Goal: Task Accomplishment & Management: Use online tool/utility

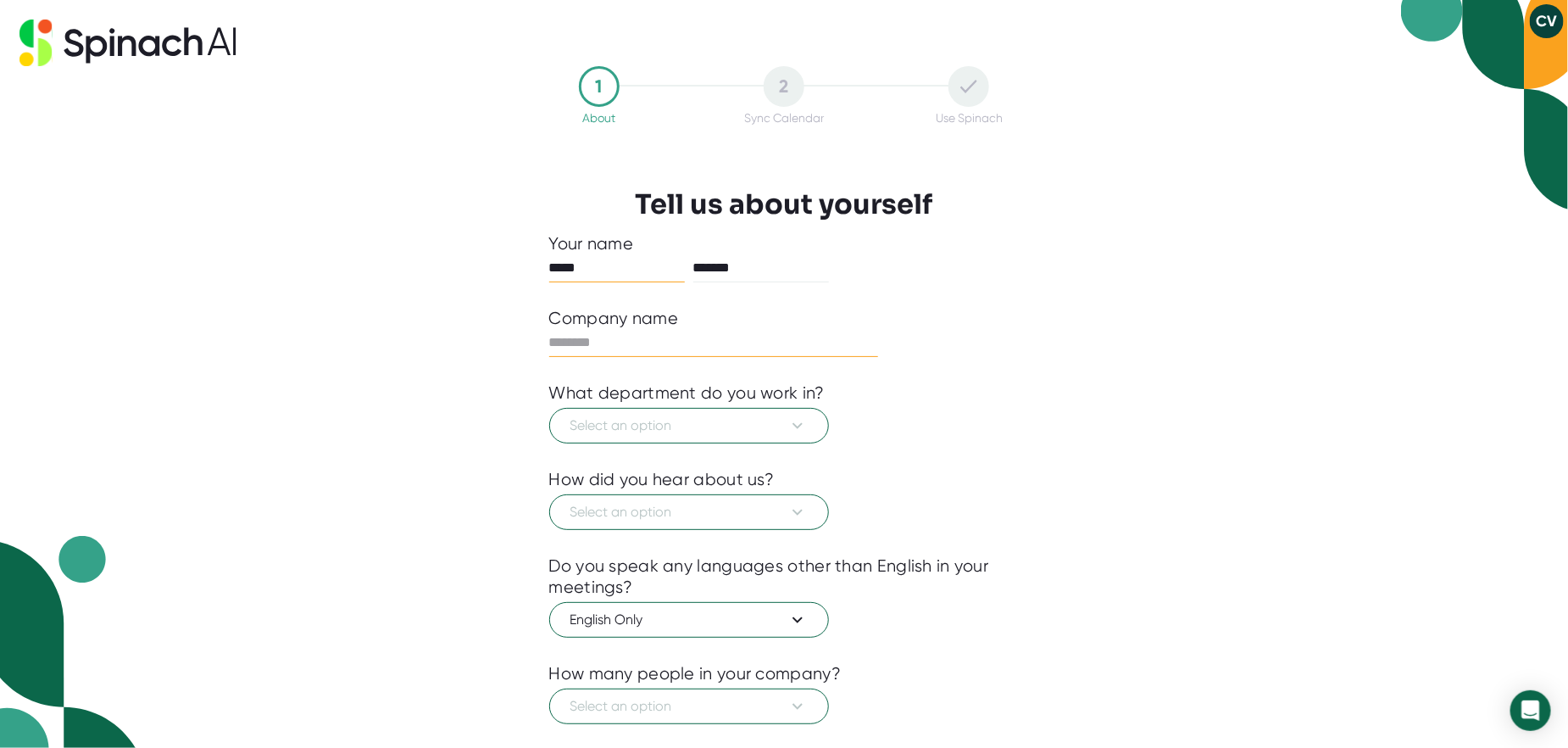
click at [610, 341] on input "text" at bounding box center [713, 342] width 329 height 27
click at [643, 420] on span "Select an option" at bounding box center [689, 426] width 237 height 21
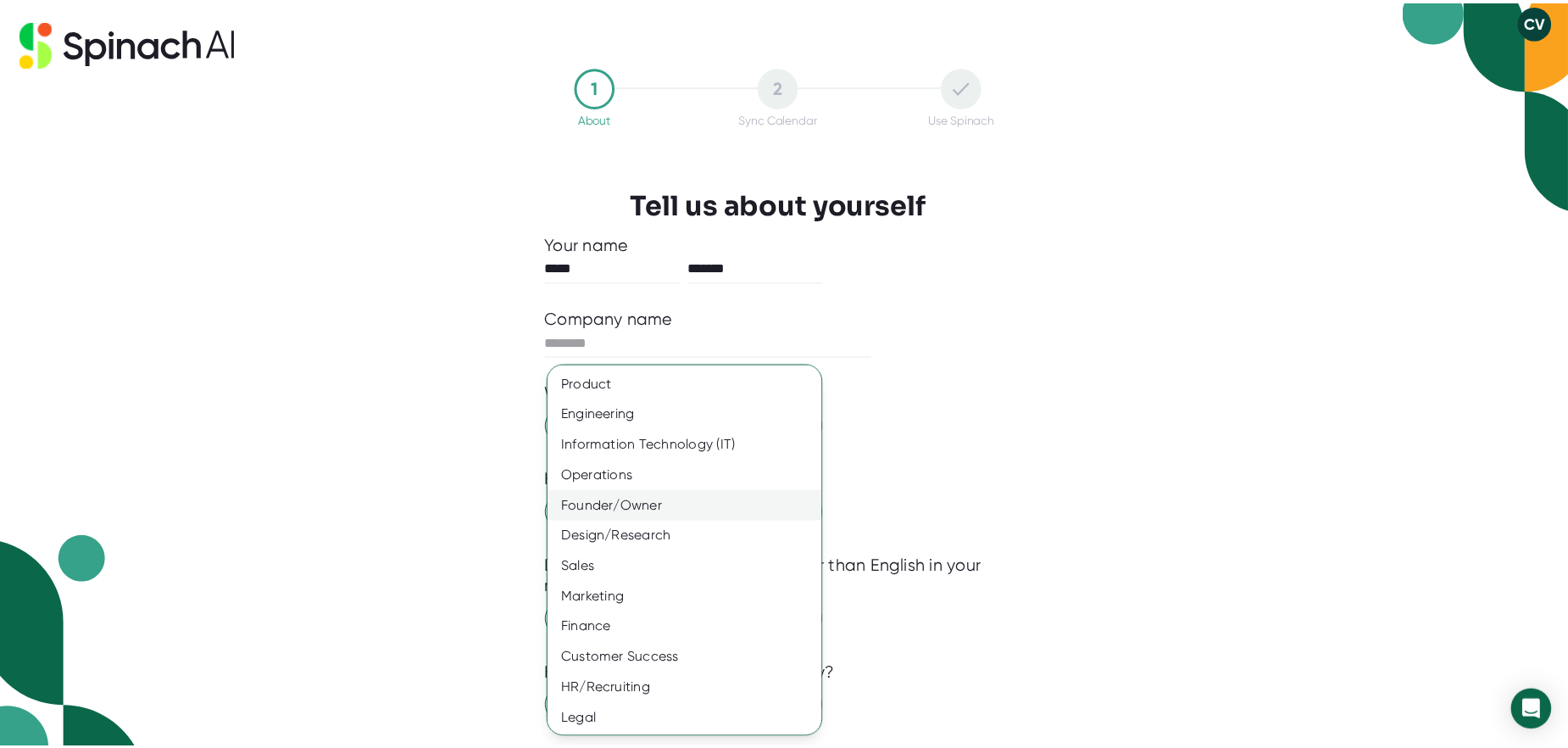
scroll to position [31, 0]
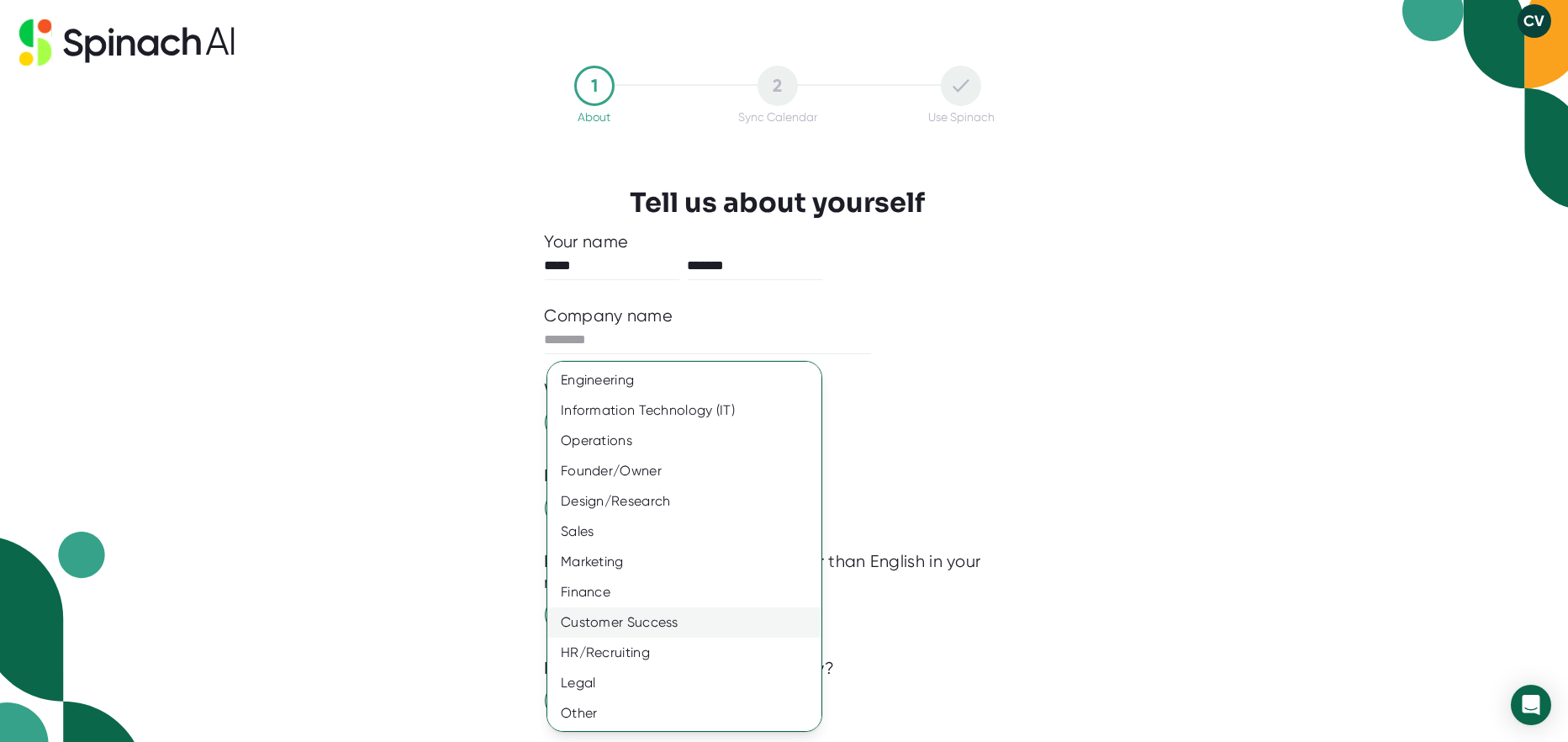
click at [608, 620] on div "Customer Success" at bounding box center [691, 622] width 287 height 31
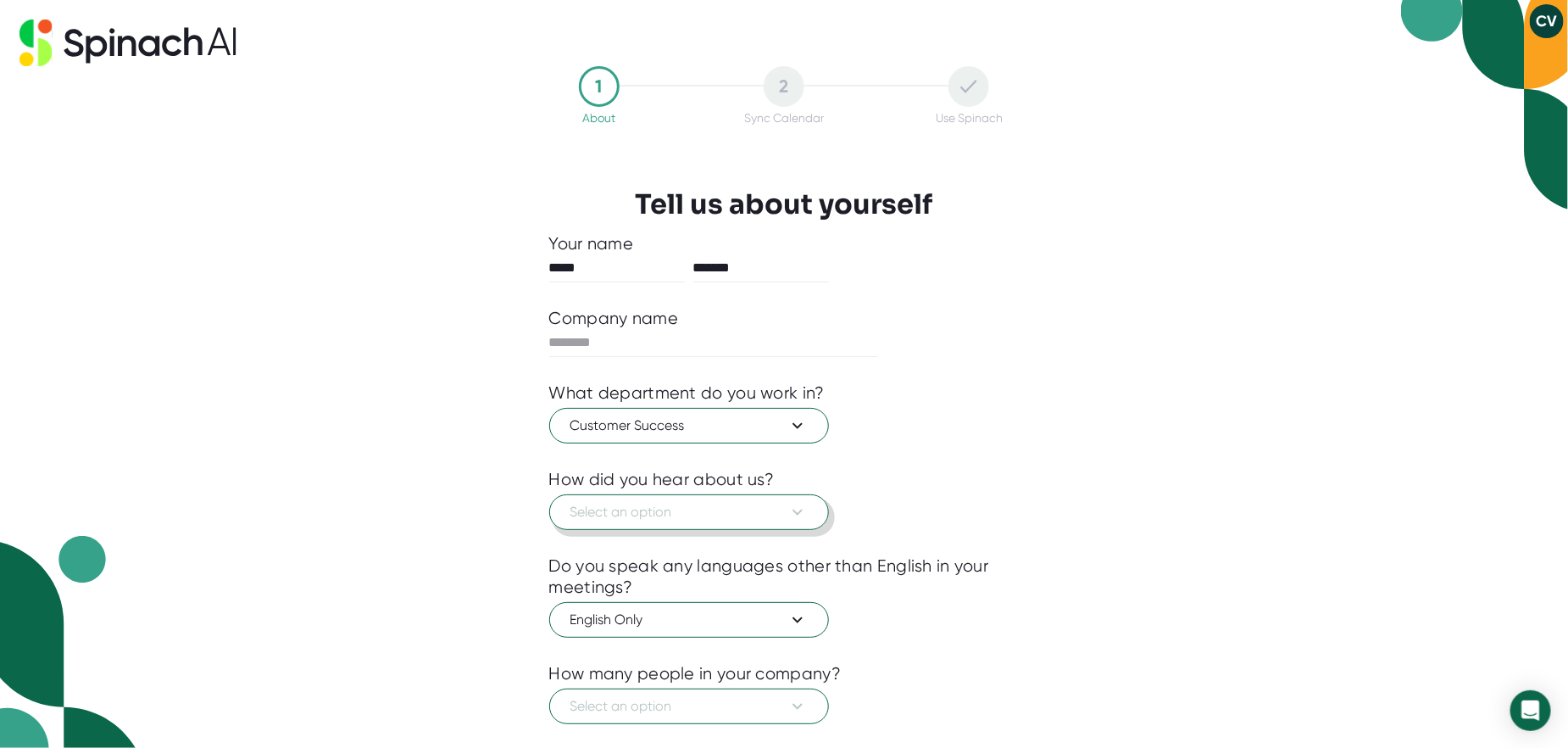
click at [766, 507] on span "Select an option" at bounding box center [689, 513] width 237 height 21
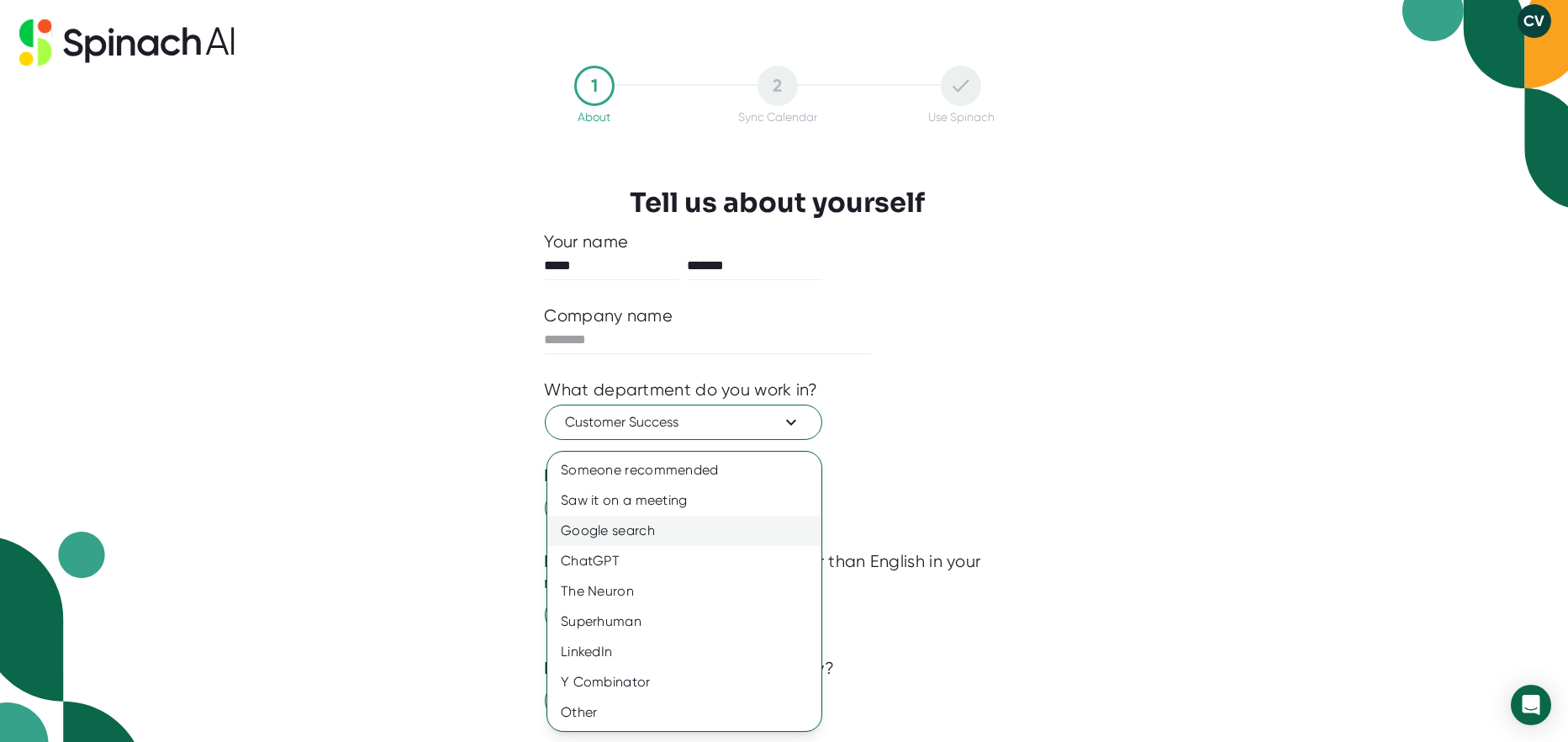
click at [636, 527] on div "Google search" at bounding box center [684, 531] width 274 height 31
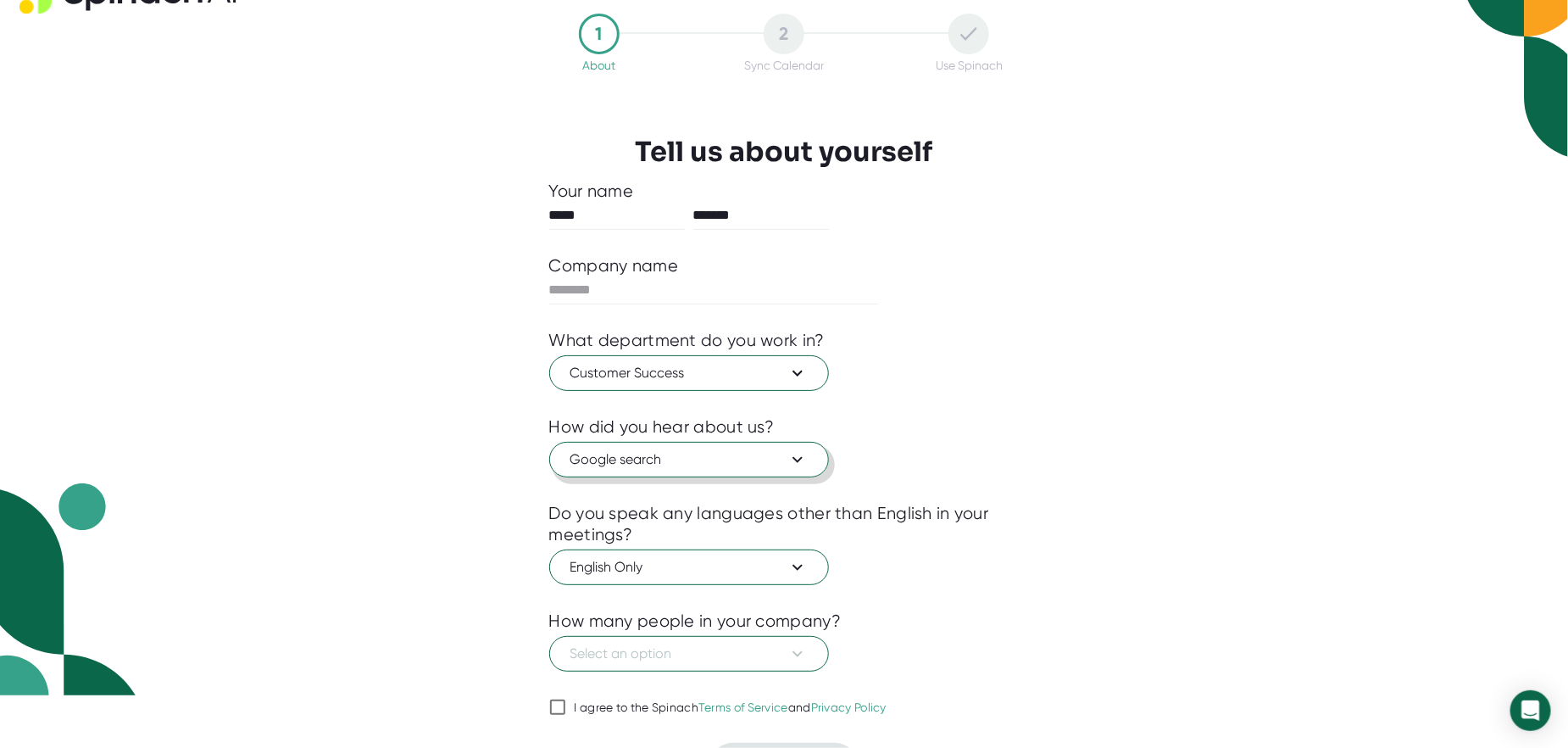
scroll to position [94, 0]
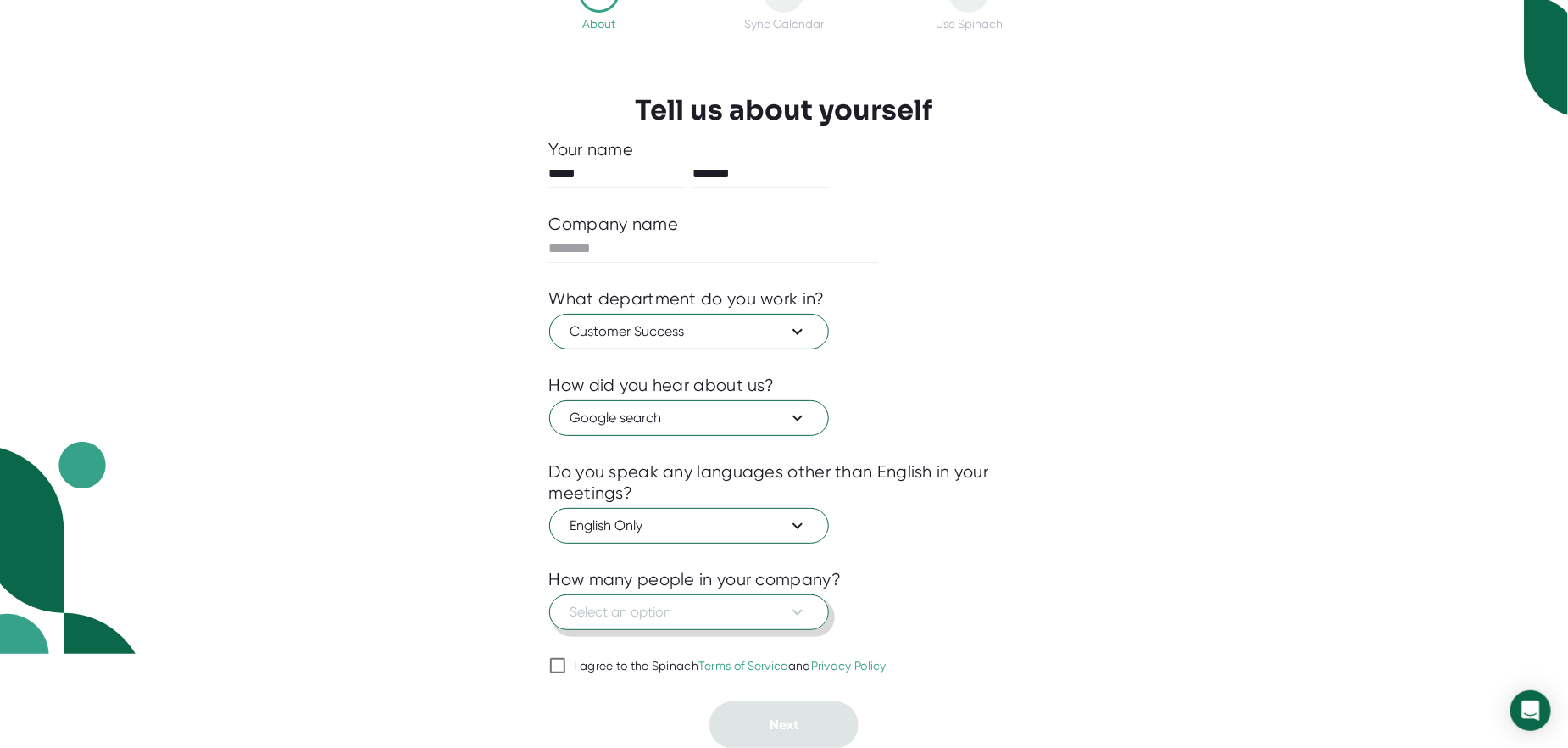
click at [633, 612] on span "Select an option" at bounding box center [689, 613] width 237 height 21
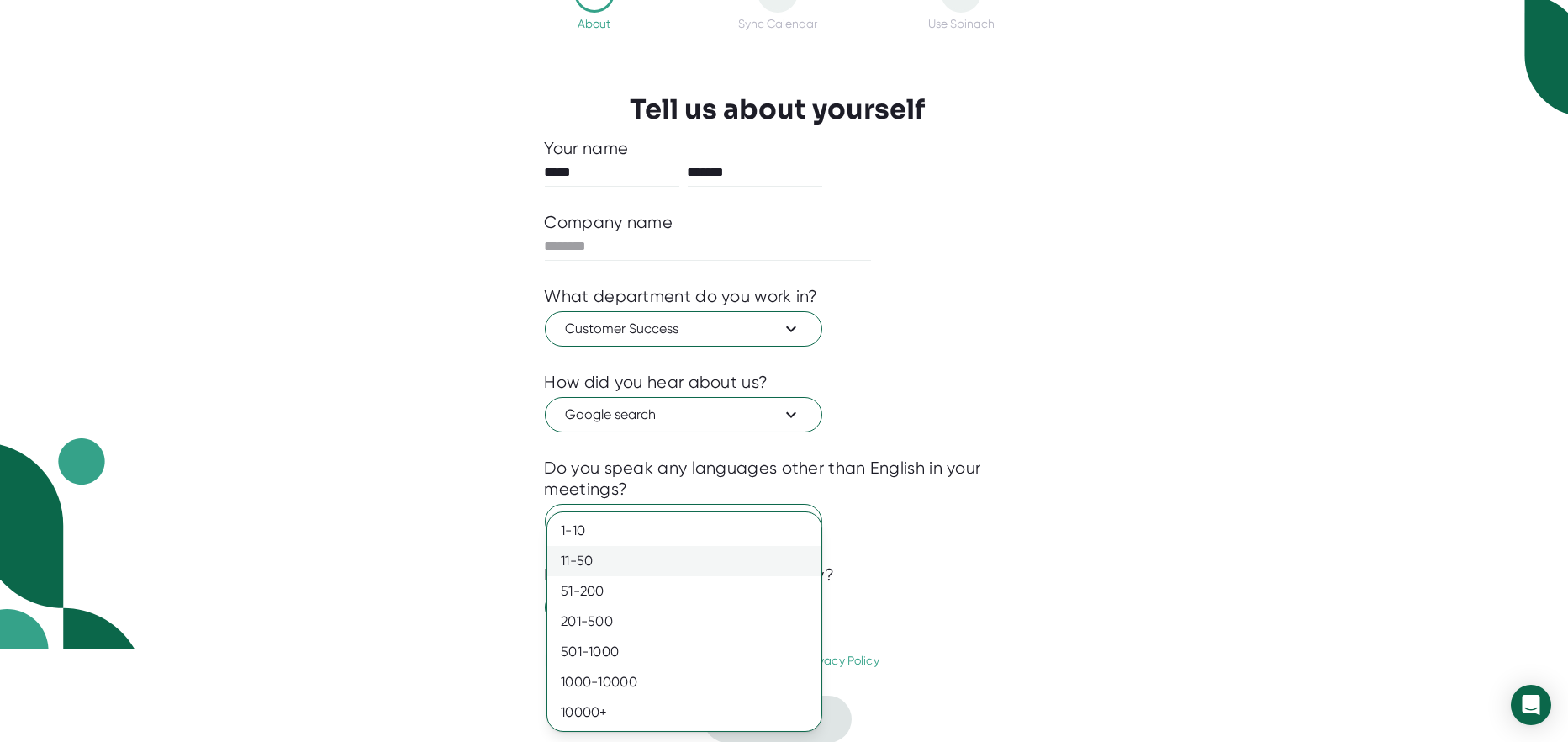
click at [585, 559] on div "11-50" at bounding box center [684, 561] width 274 height 31
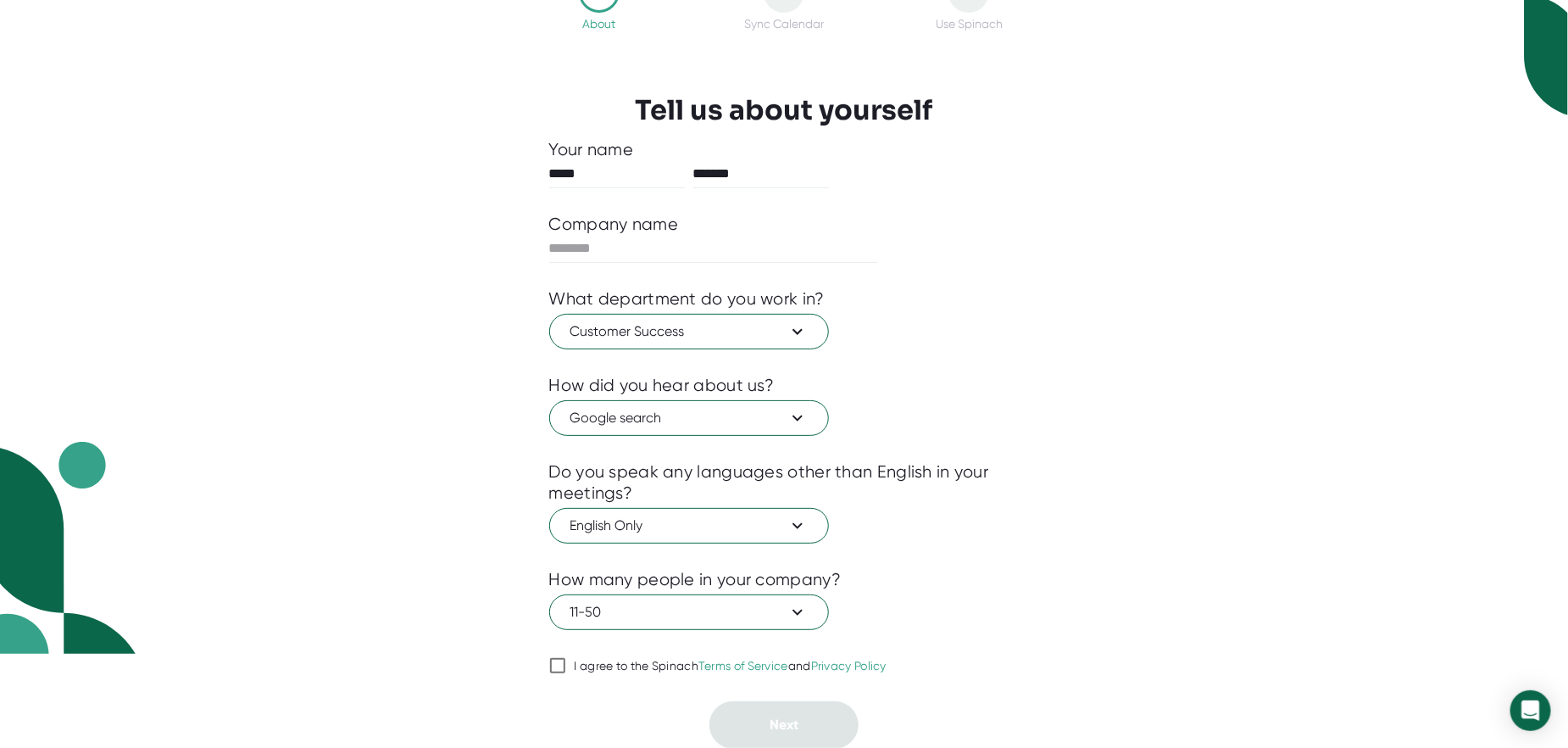
click at [549, 657] on input "I agree to the Spinach Terms of Service and Privacy Policy" at bounding box center [558, 666] width 17 height 21
checkbox input "true"
click at [604, 236] on input "text" at bounding box center [713, 248] width 329 height 27
click at [608, 244] on input "text" at bounding box center [713, 248] width 329 height 27
type input "*******"
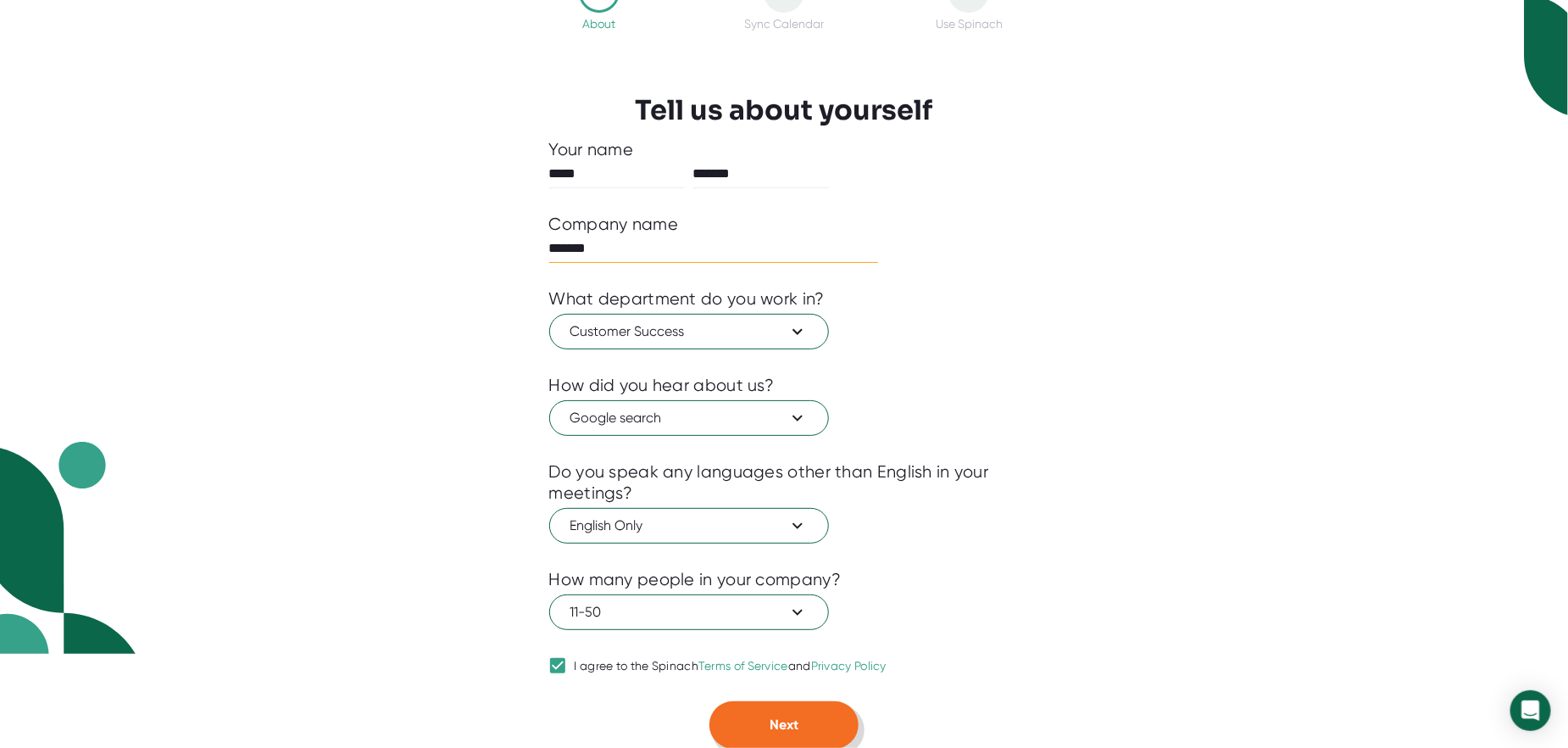
click at [778, 723] on span "Next" at bounding box center [784, 724] width 29 height 16
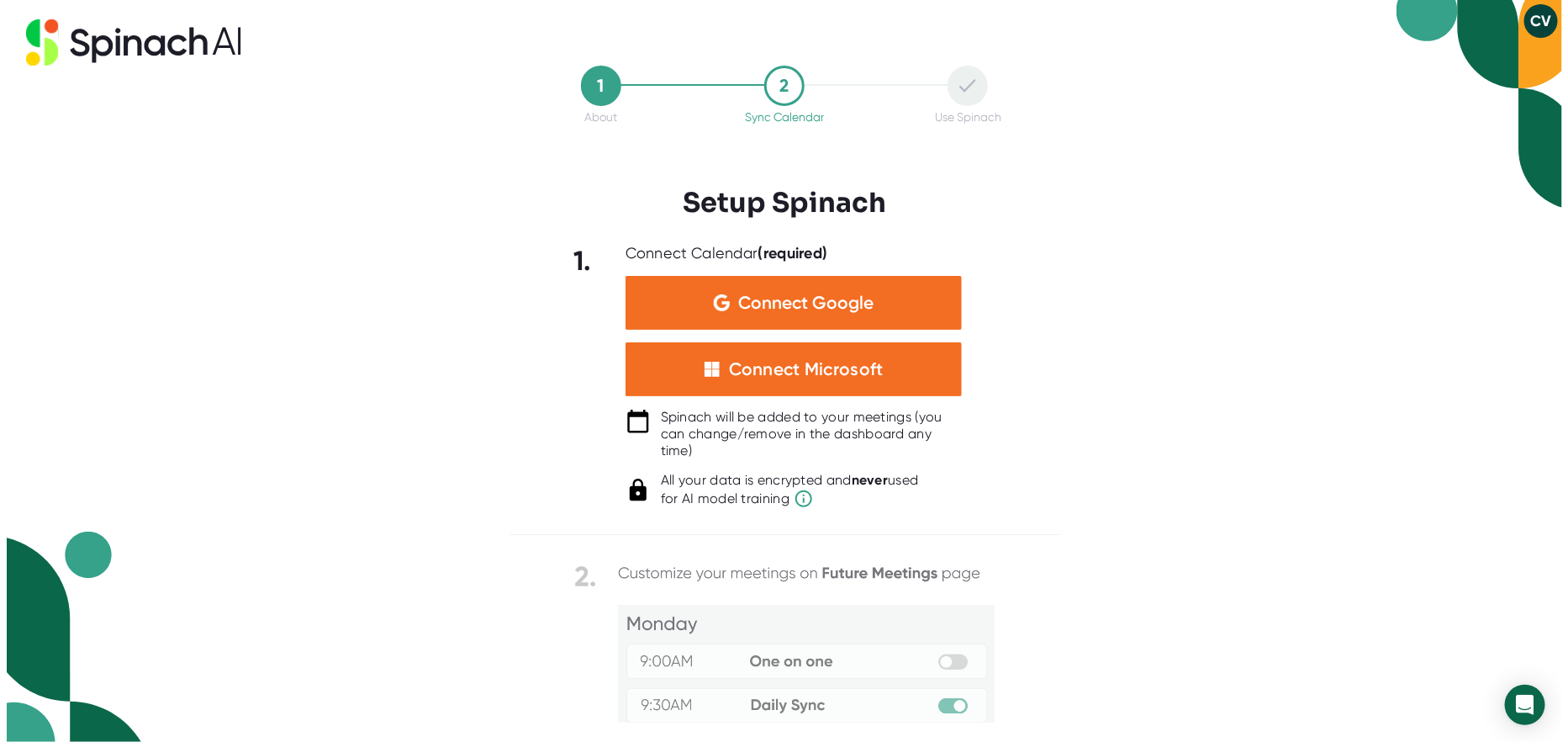
scroll to position [0, 0]
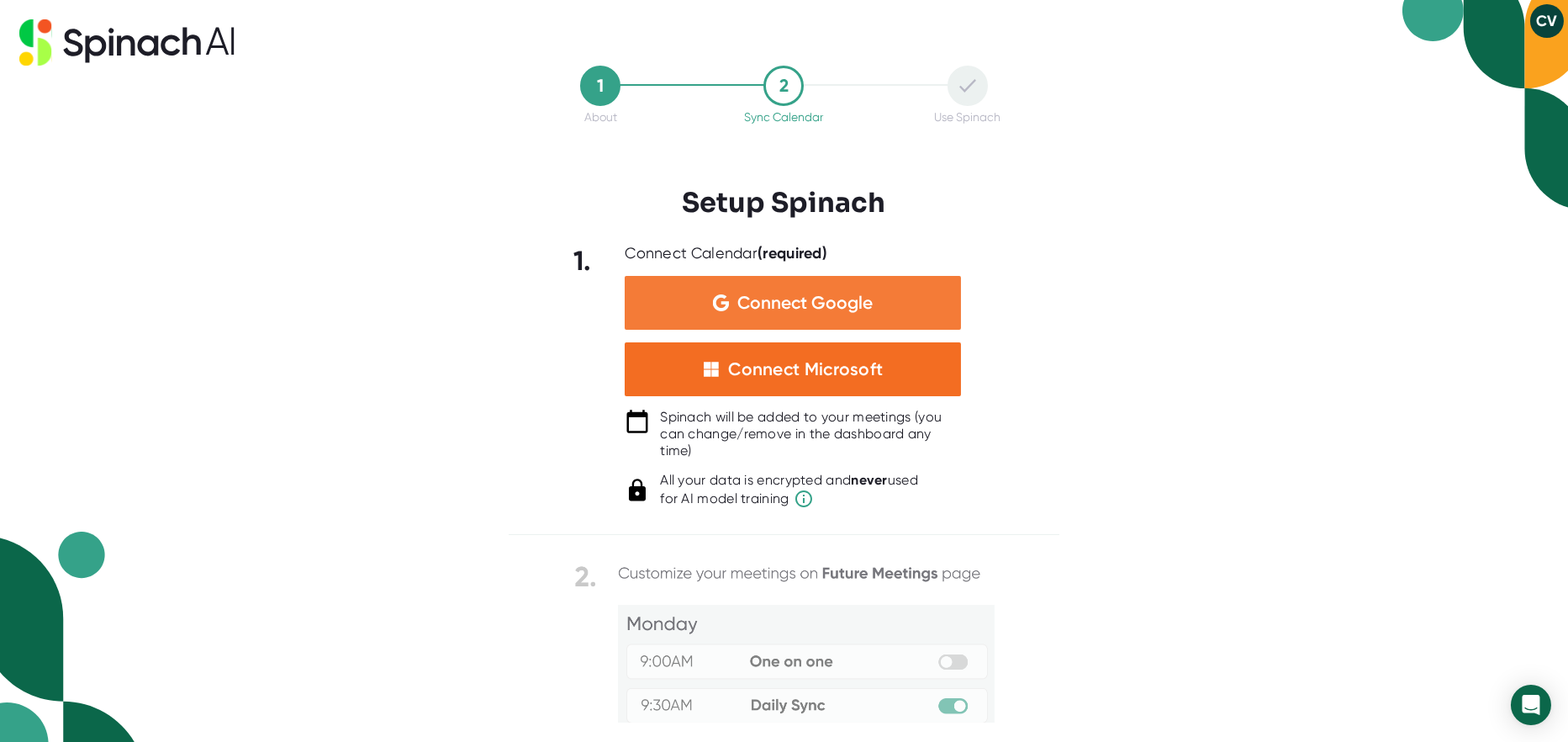
click at [746, 299] on span "Connect Google" at bounding box center [805, 303] width 136 height 17
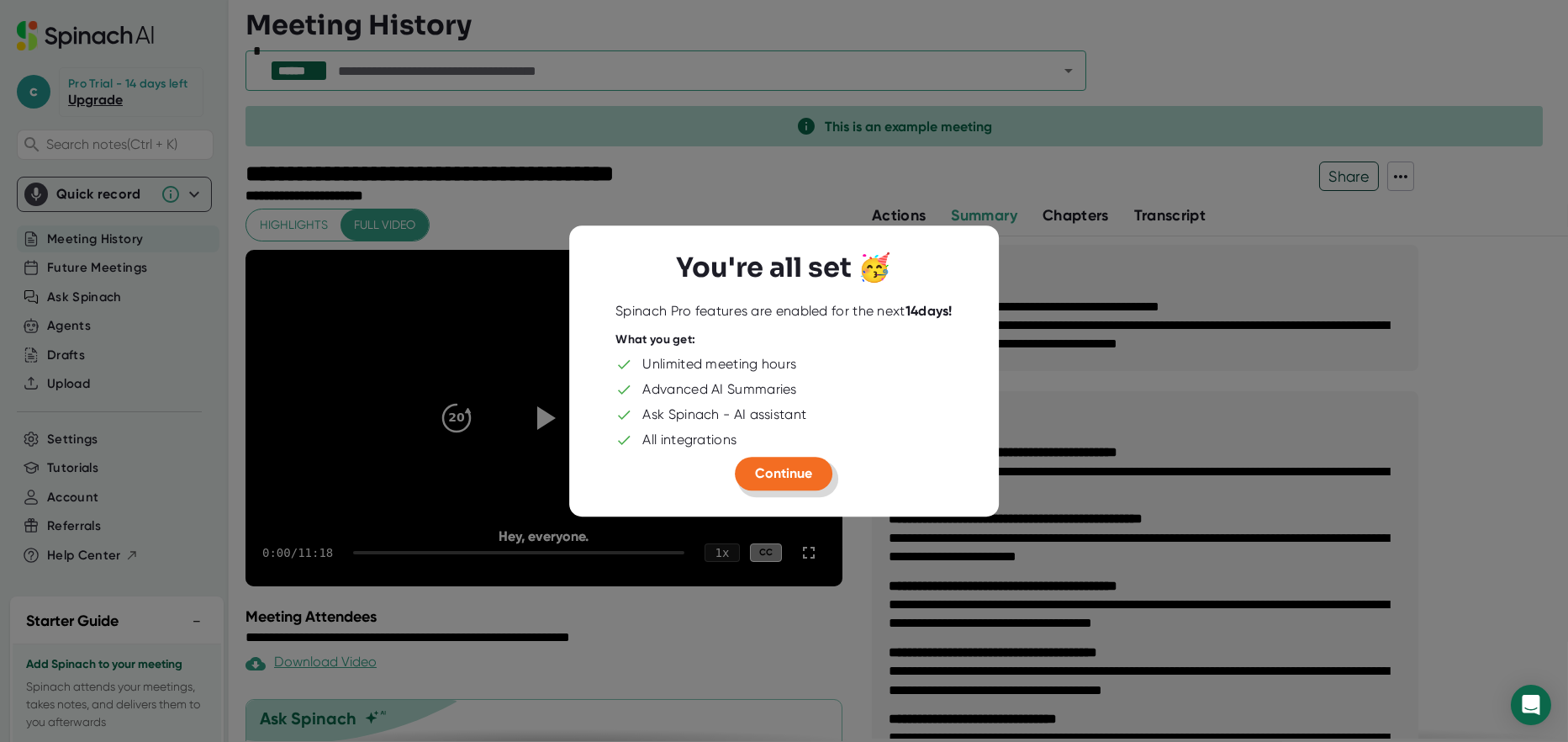
click at [783, 467] on span "Continue" at bounding box center [784, 473] width 57 height 16
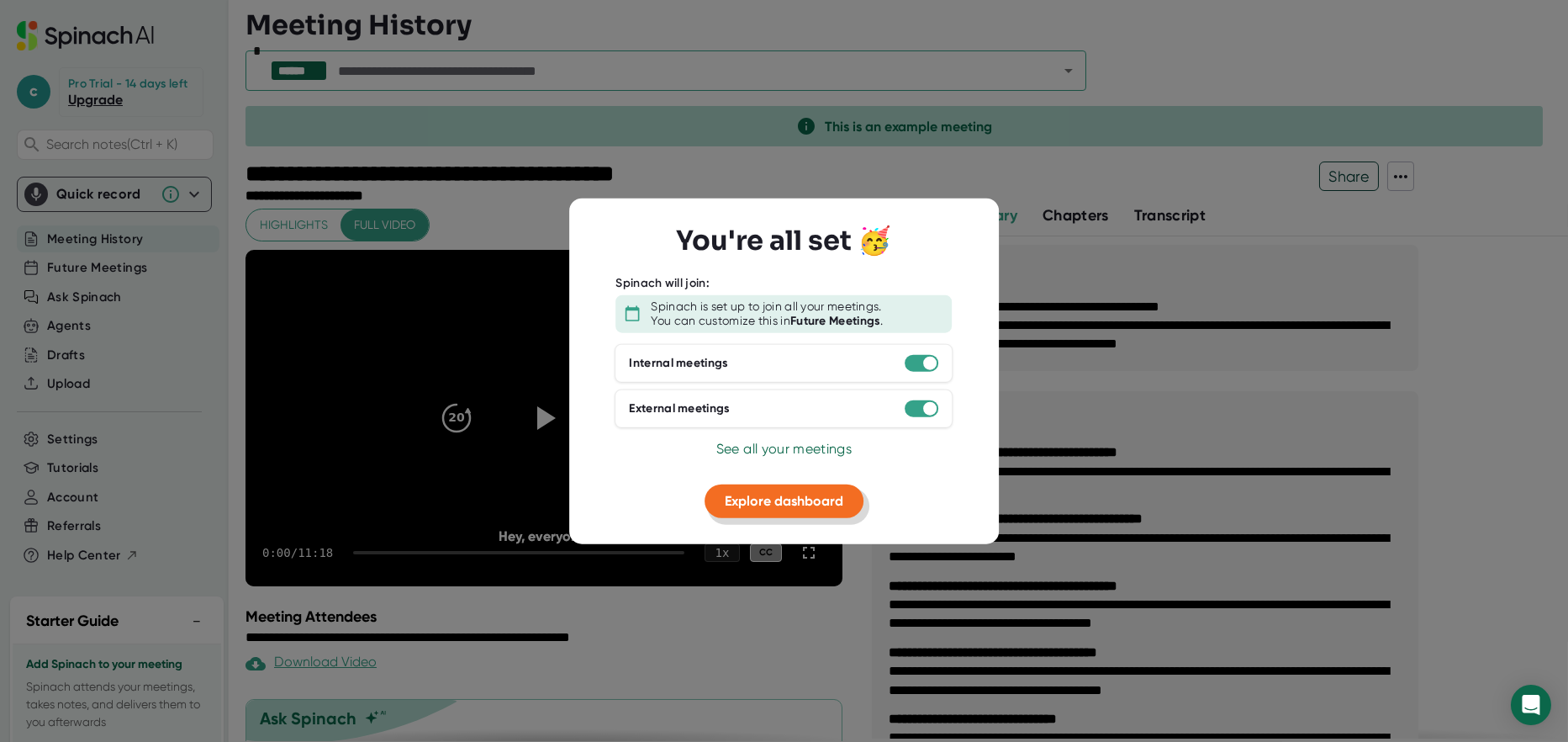
click at [792, 499] on span "Explore dashboard" at bounding box center [784, 500] width 119 height 16
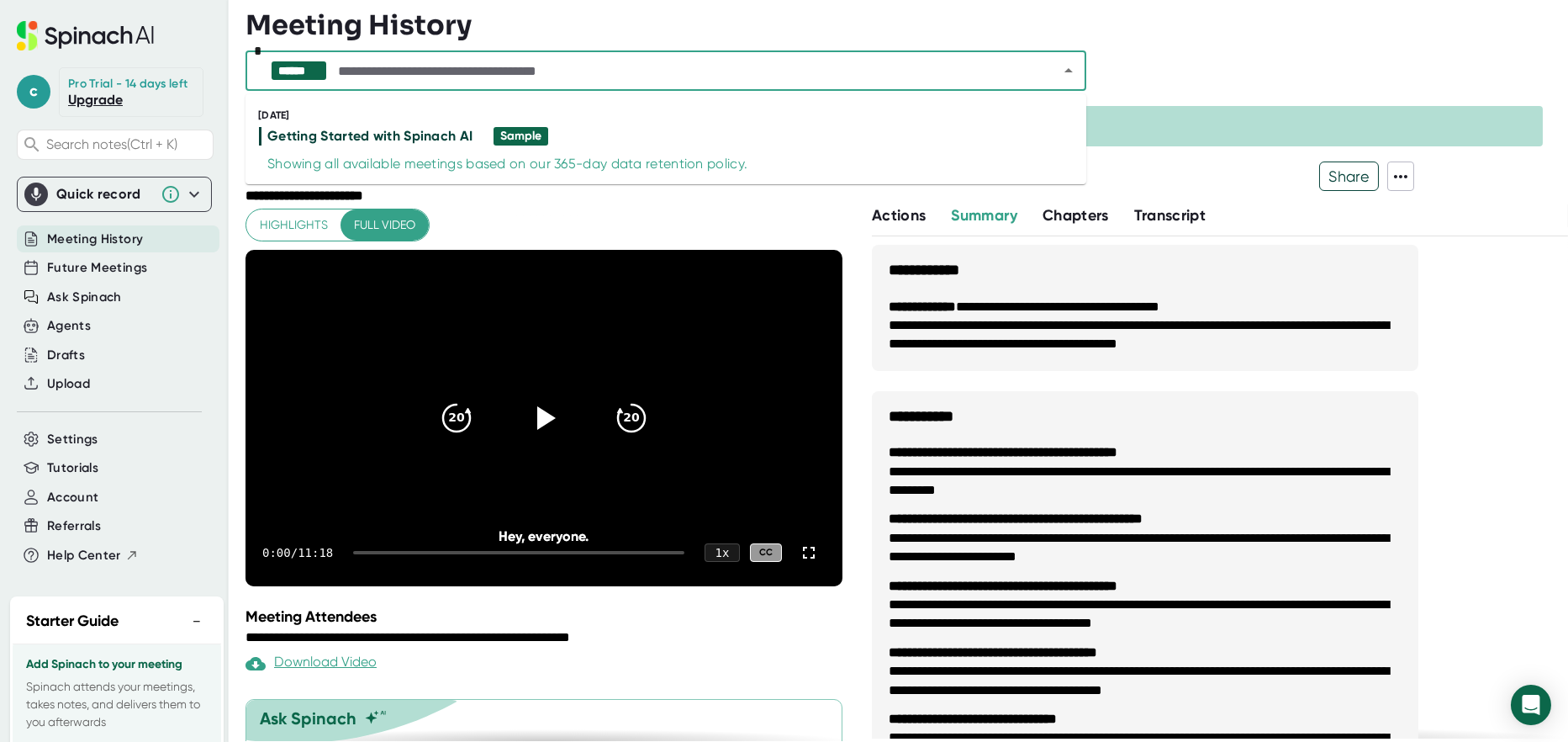
click at [498, 66] on input "text" at bounding box center [682, 70] width 697 height 24
click at [1196, 76] on div "****** *" at bounding box center [829, 74] width 1168 height 48
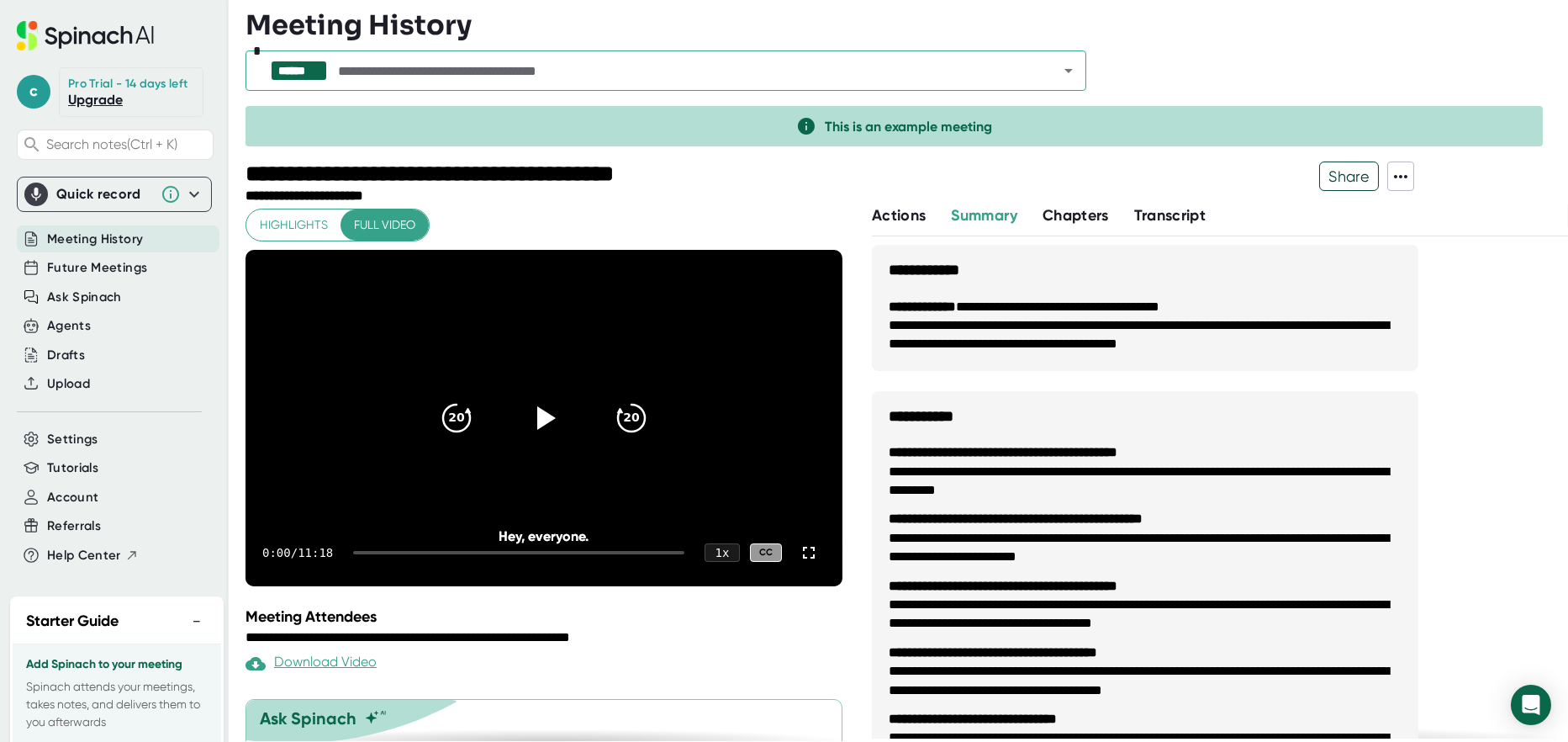
click at [119, 238] on span "Meeting History" at bounding box center [94, 239] width 96 height 20
click at [115, 260] on span "Future Meetings" at bounding box center [97, 267] width 100 height 20
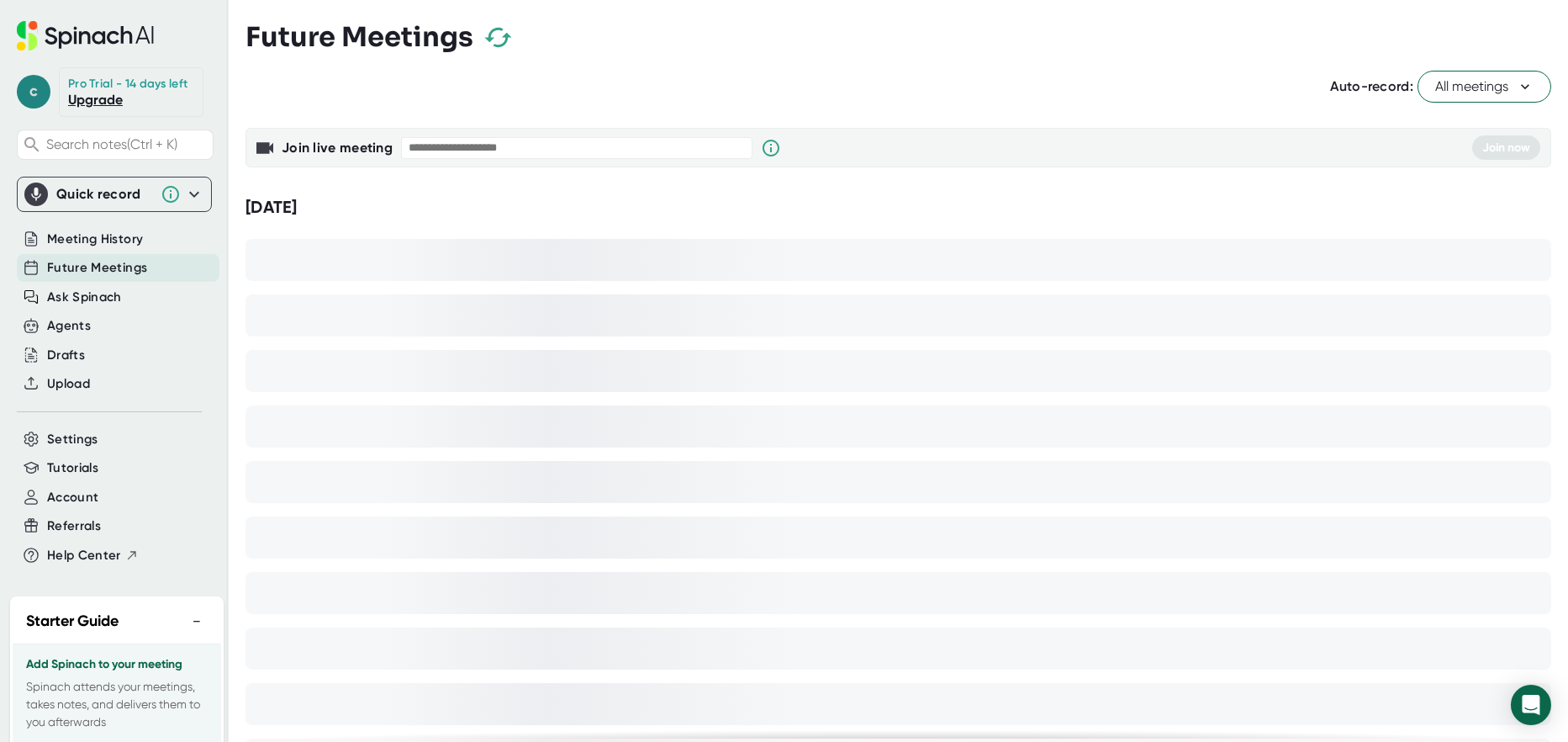
click at [28, 82] on span "c" at bounding box center [34, 92] width 34 height 34
click at [205, 337] on div at bounding box center [784, 371] width 1568 height 742
click at [117, 295] on span "Ask Spinach" at bounding box center [84, 297] width 75 height 20
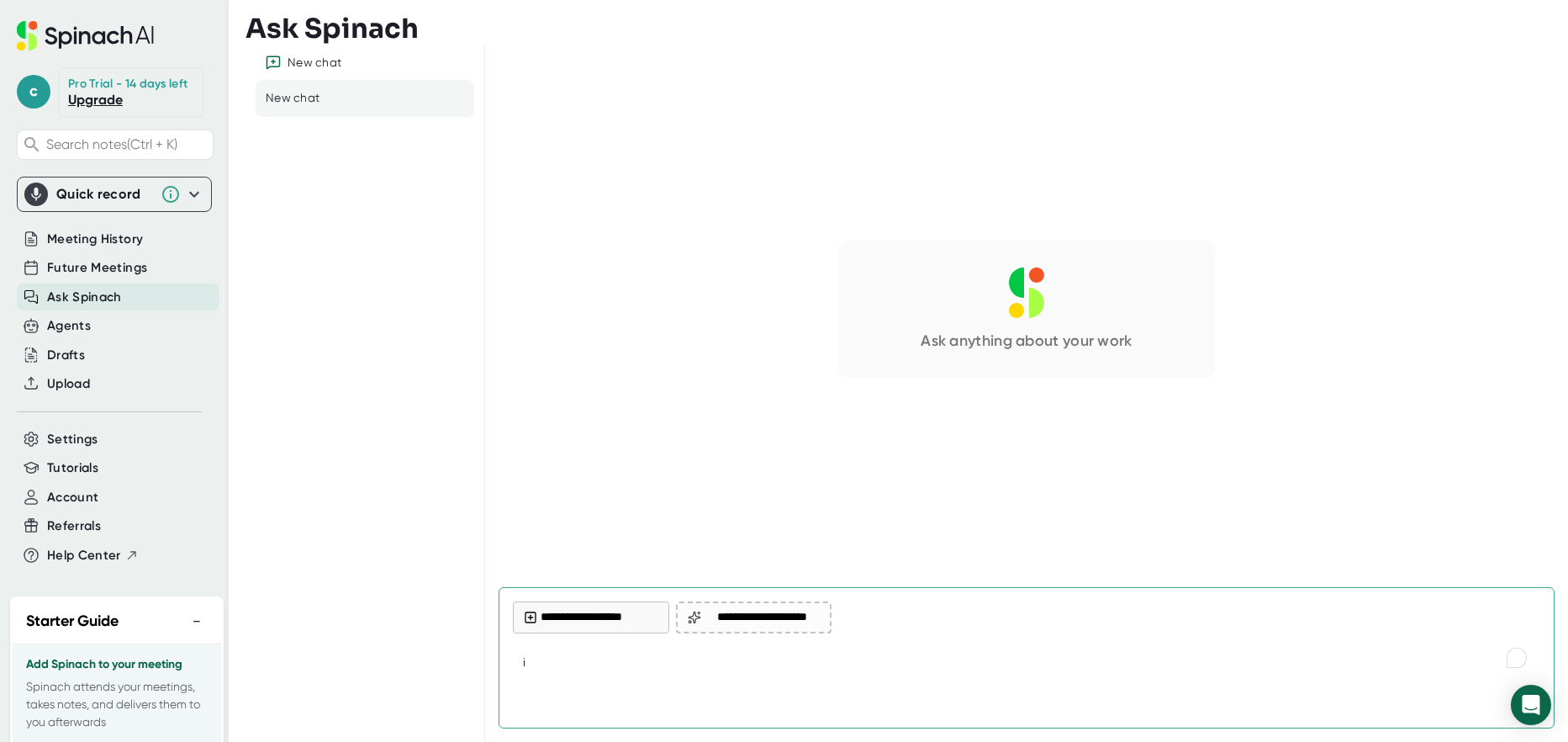
type textarea "i"
type textarea "x"
type textarea "i"
type textarea "x"
type textarea "i n"
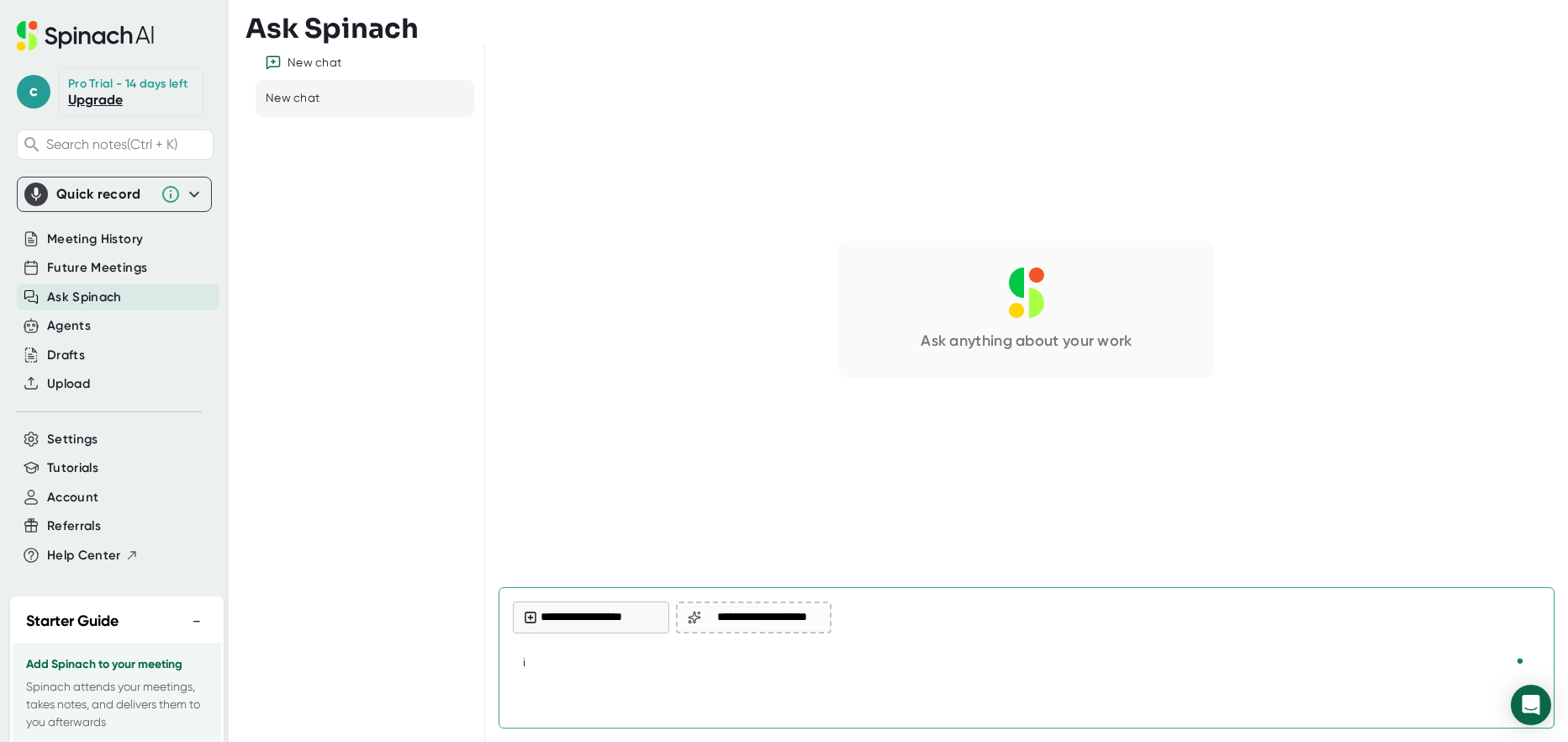
type textarea "x"
type textarea "i ne"
type textarea "x"
type textarea "i nee"
type textarea "x"
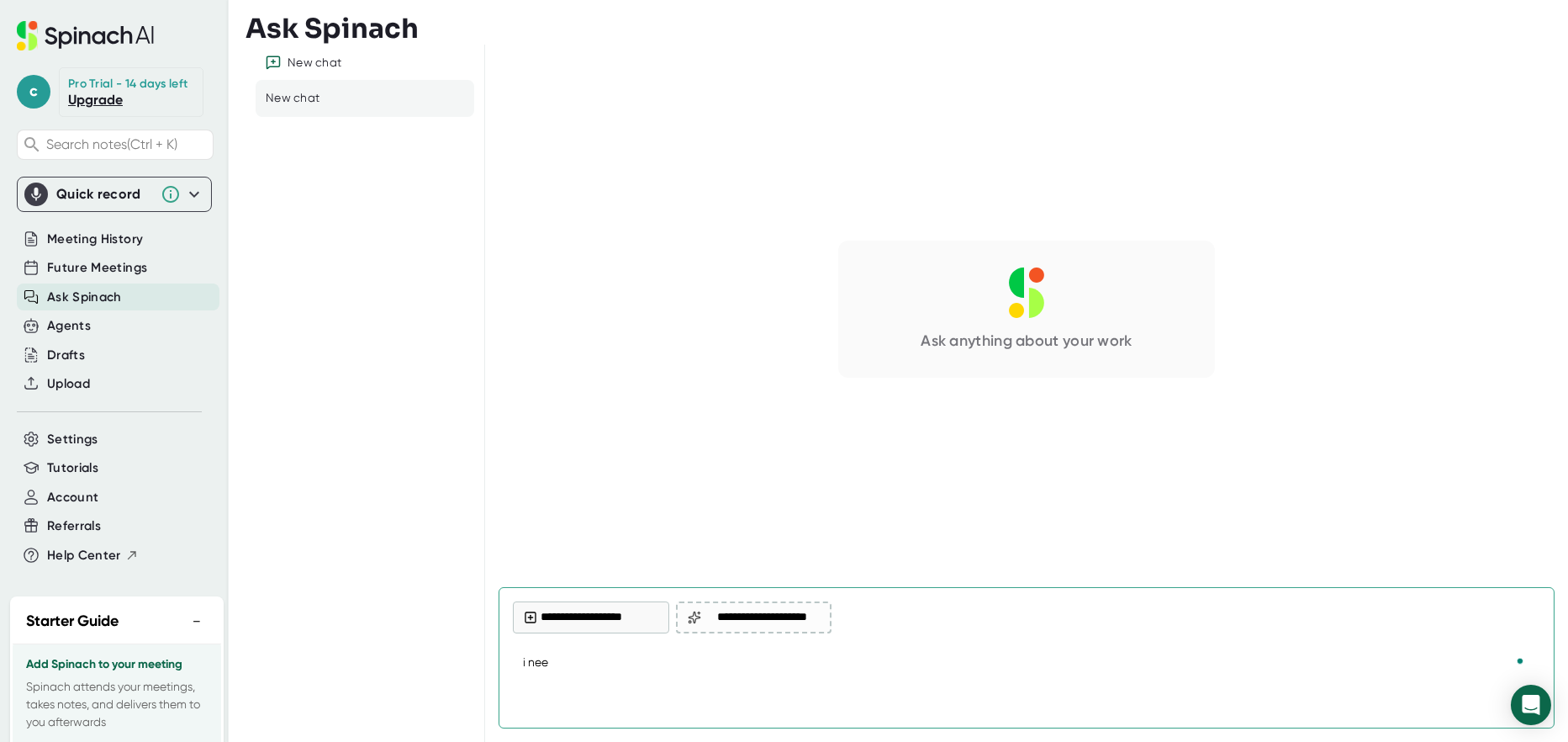
type textarea "i need"
type textarea "x"
type textarea "i need"
type textarea "x"
type textarea "i need a"
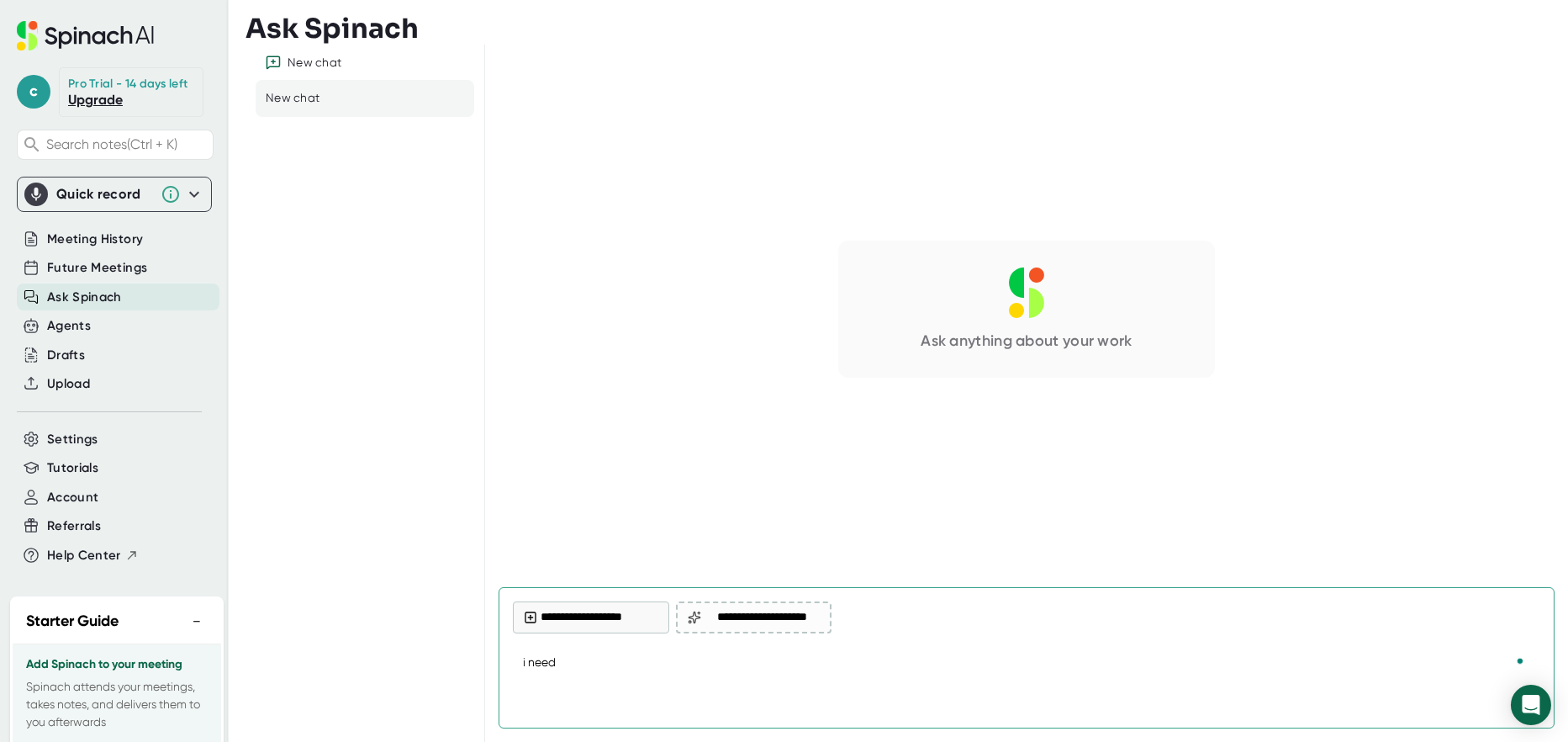
type textarea "x"
type textarea "i need a"
type textarea "x"
type textarea "i need a t"
type textarea "x"
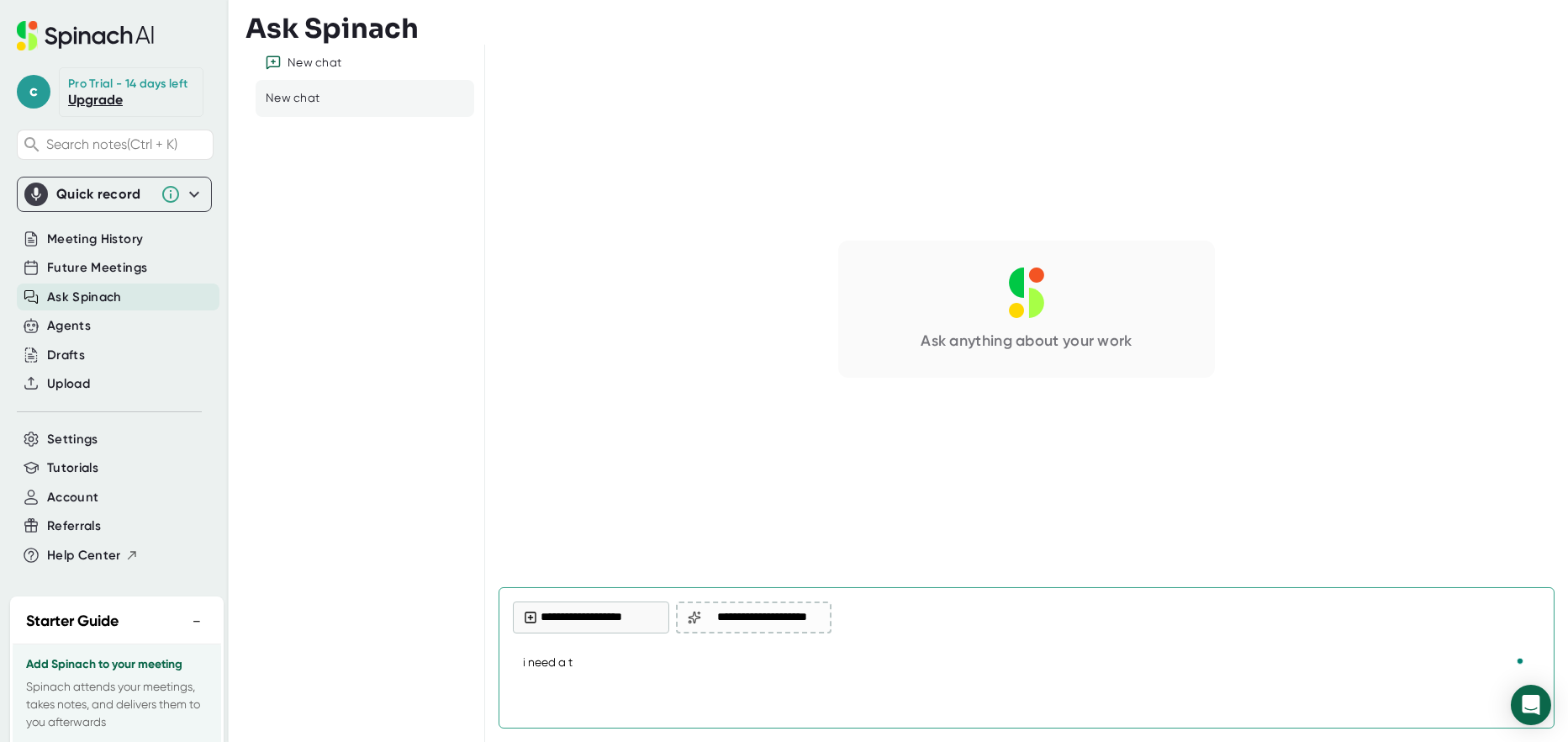
type textarea "i need a te"
type textarea "x"
type textarea "i need a tem"
type textarea "x"
type textarea "i need a temp"
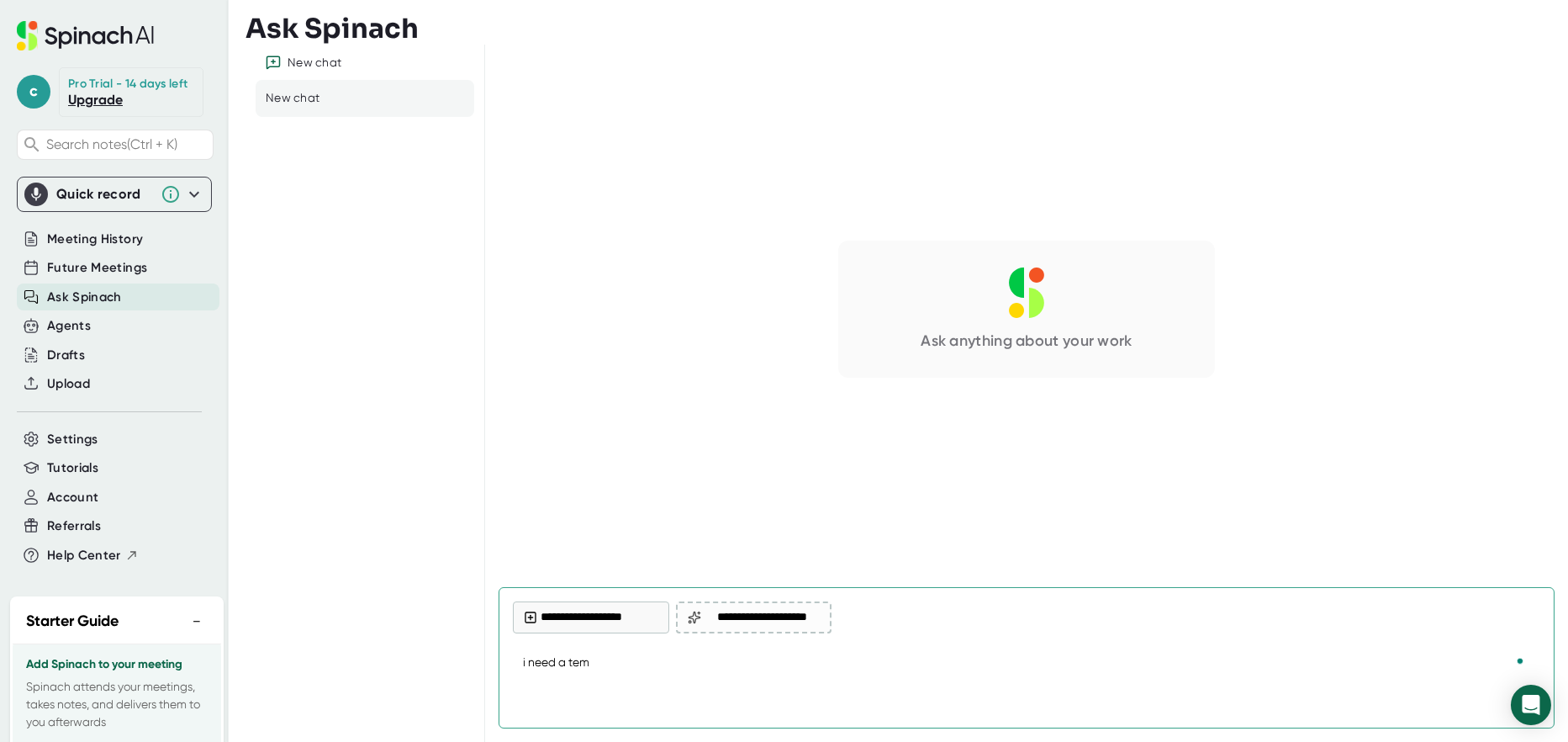
type textarea "x"
type textarea "i need a templ"
type textarea "x"
type textarea "i need a templa"
type textarea "x"
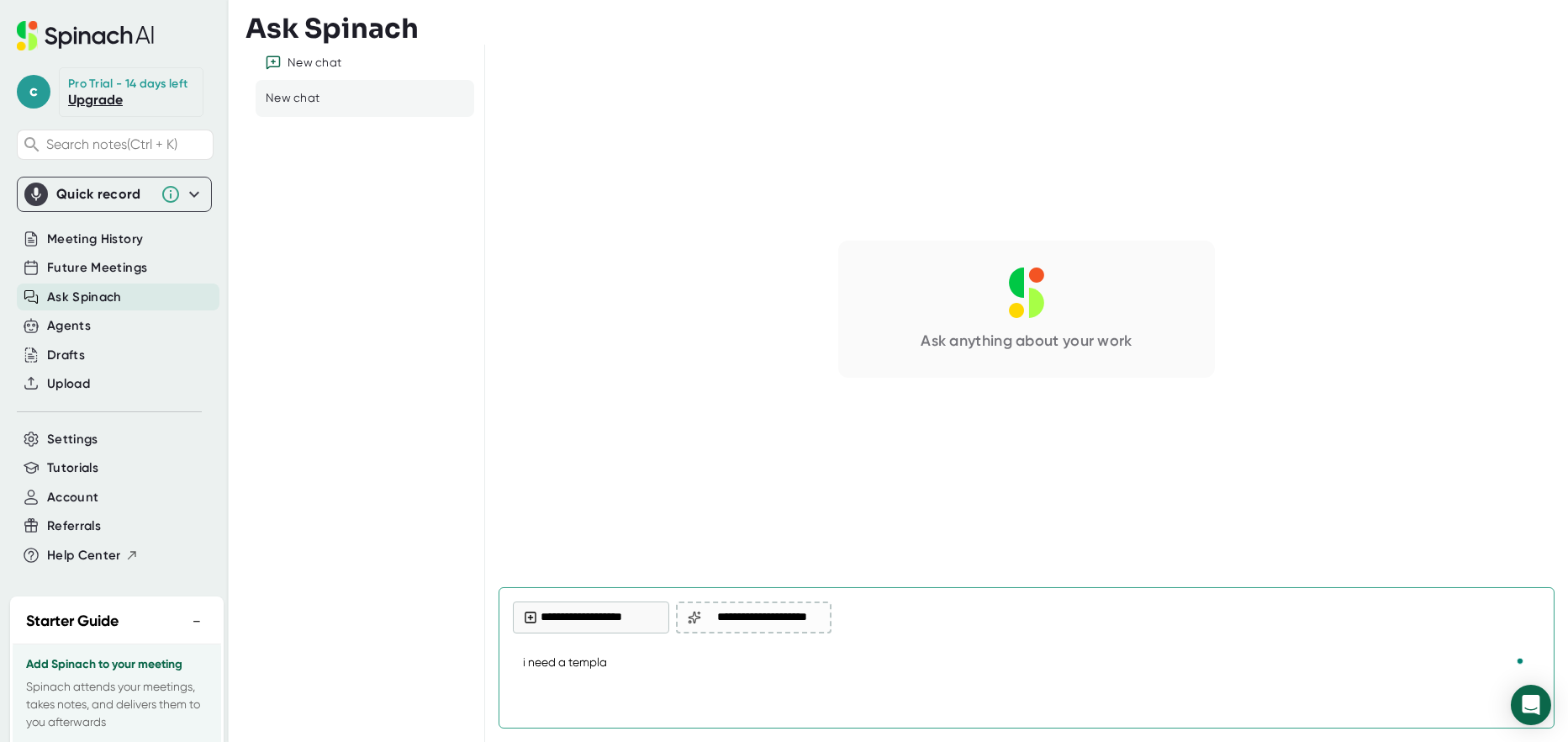
type textarea "i need a templat"
type textarea "x"
type textarea "i need a template"
type textarea "x"
type textarea "i need a template"
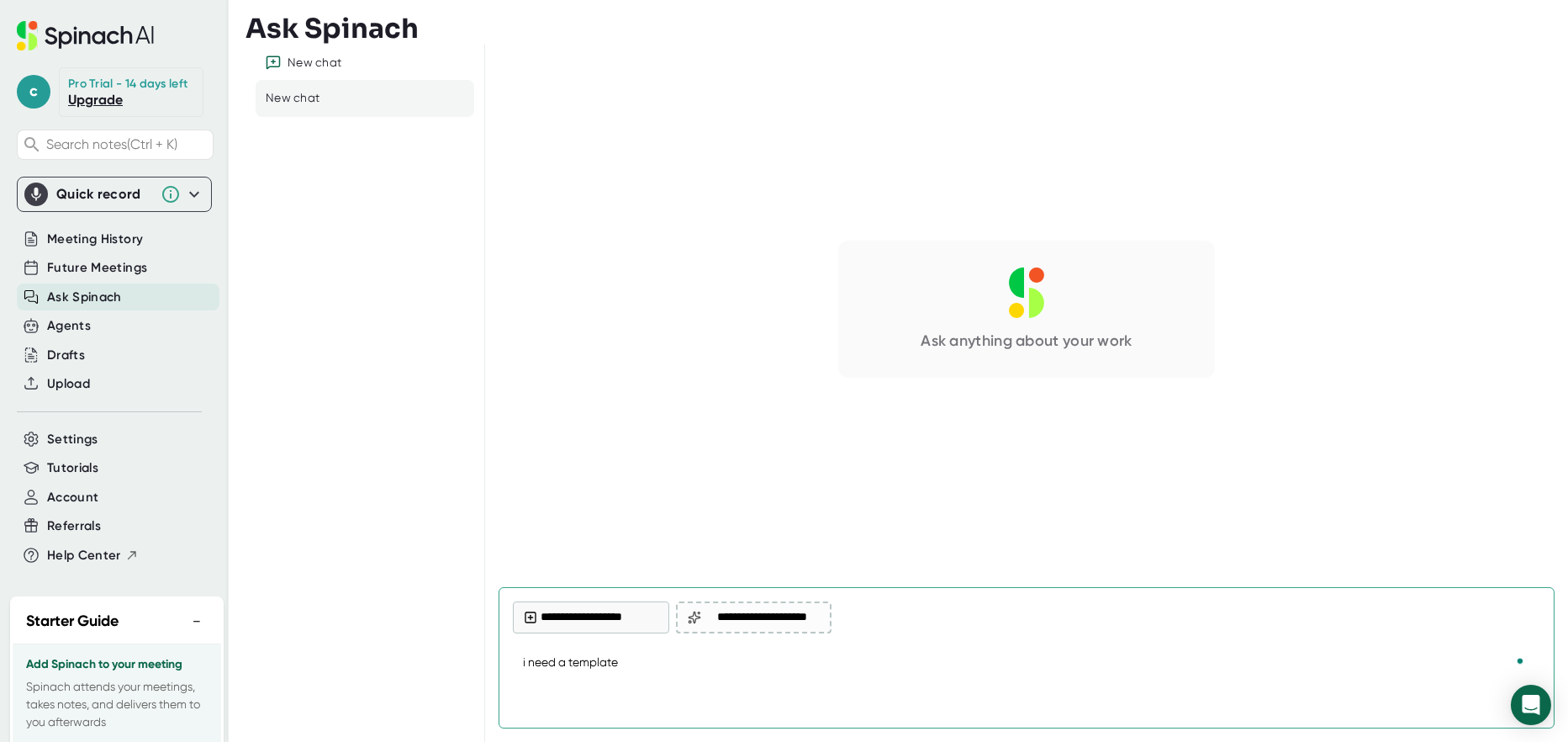
type textarea "x"
type textarea "i need a template f"
type textarea "x"
type textarea "i need a template fo"
type textarea "x"
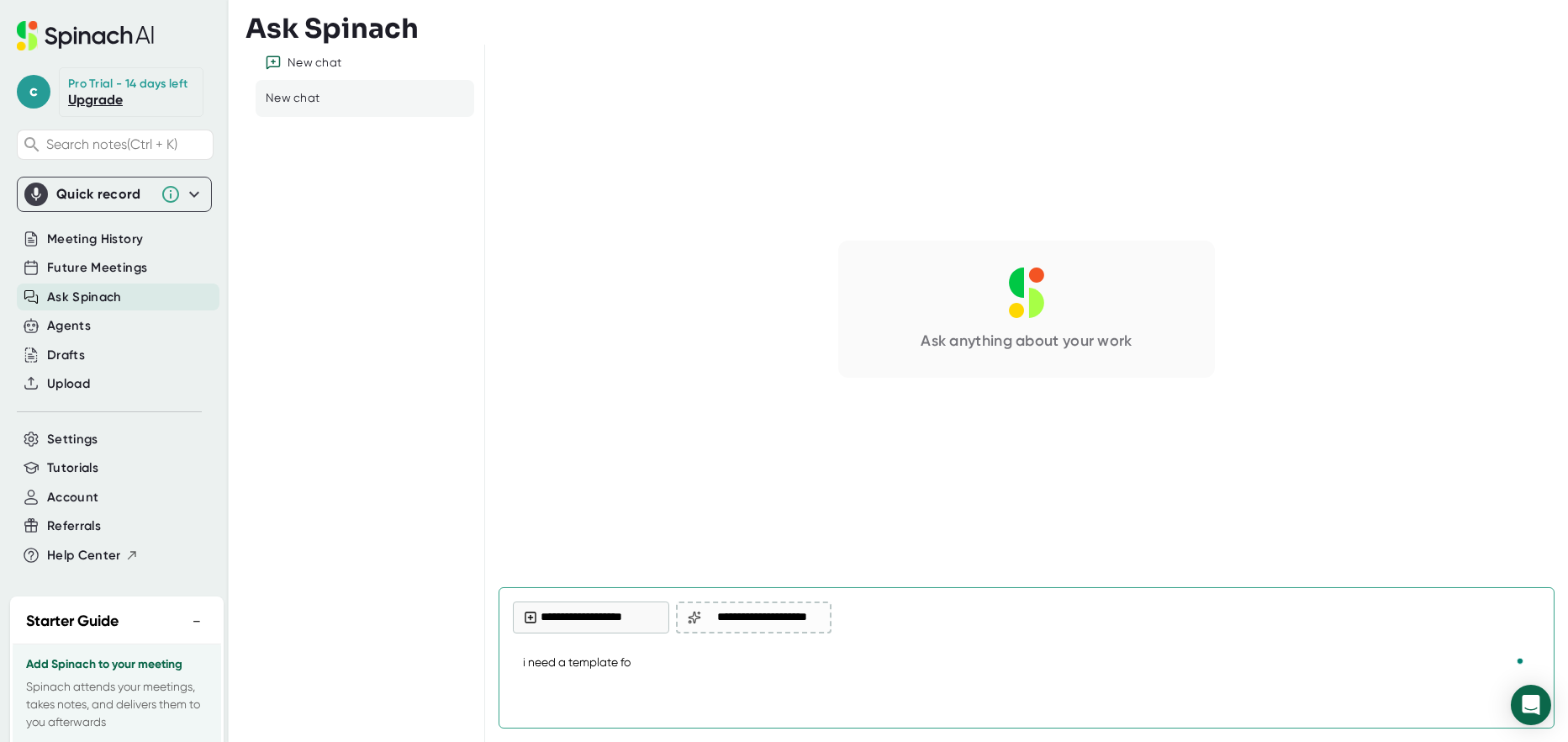
type textarea "i need a template for"
type textarea "x"
type textarea "i need a template for"
type textarea "x"
type textarea "i need a template for a"
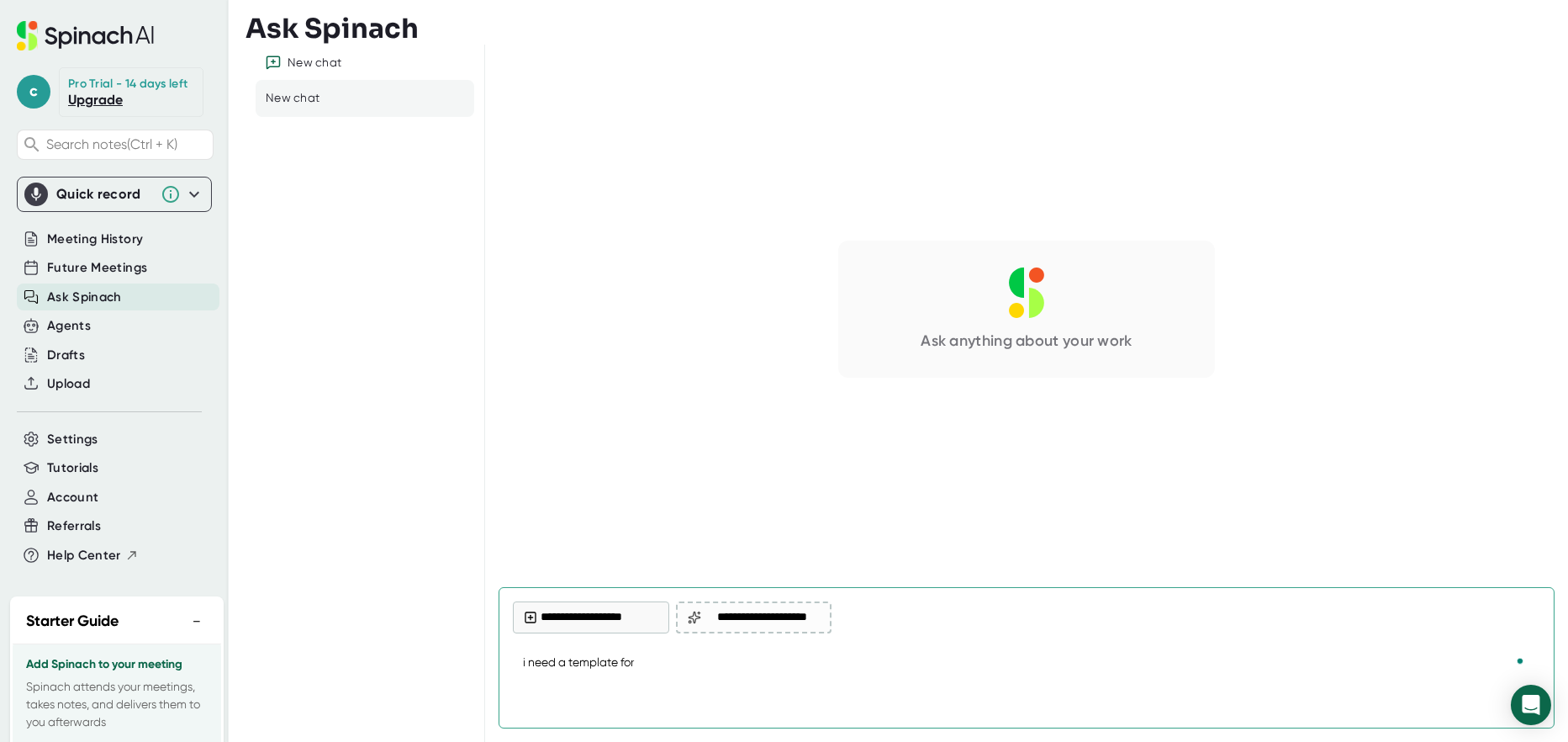
type textarea "x"
type textarea "i need a template for a"
type textarea "x"
type textarea "i need a template for a o"
type textarea "x"
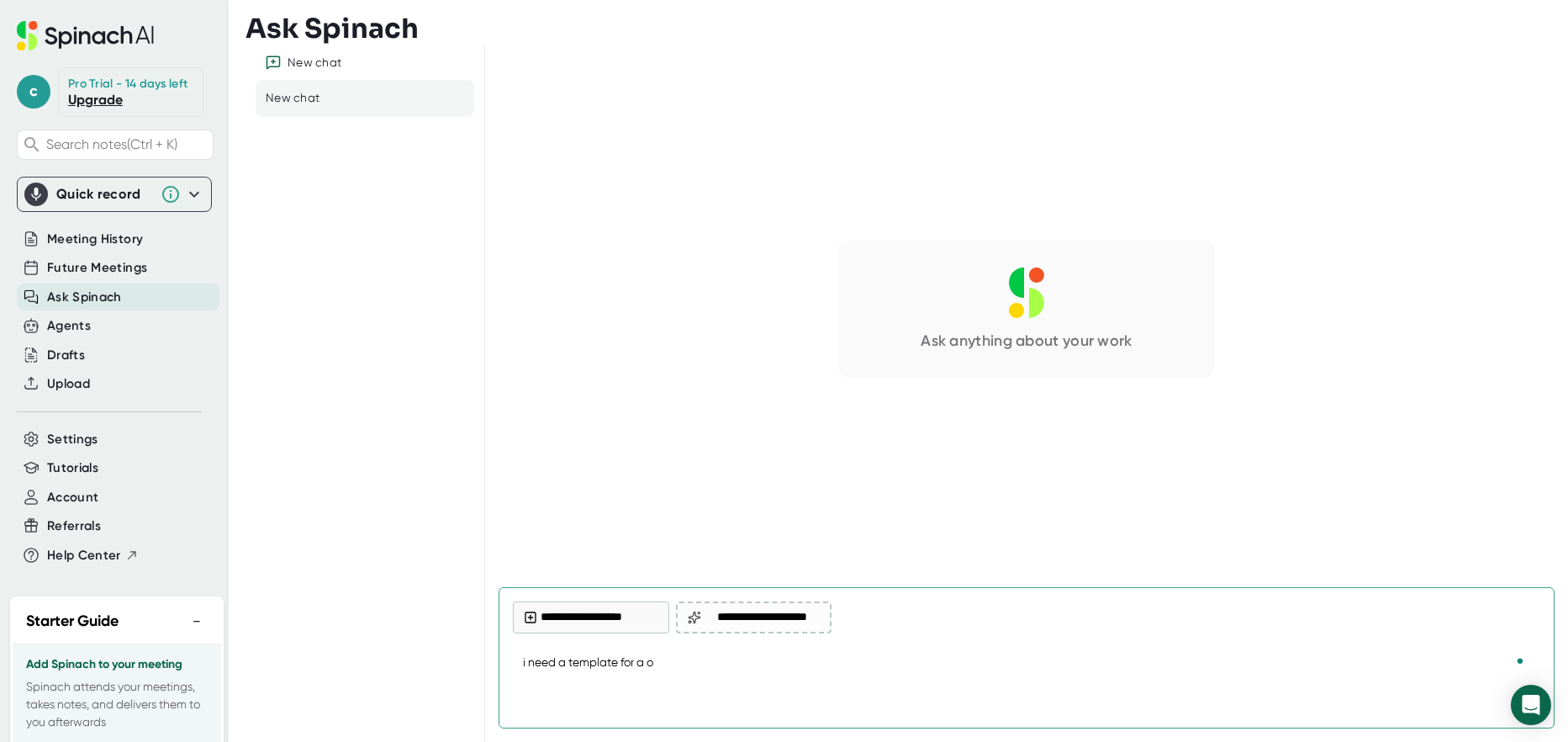
type textarea "i need a template for a on"
type textarea "x"
type textarea "i need a template for a one"
type textarea "x"
type textarea "i need a template for a one-"
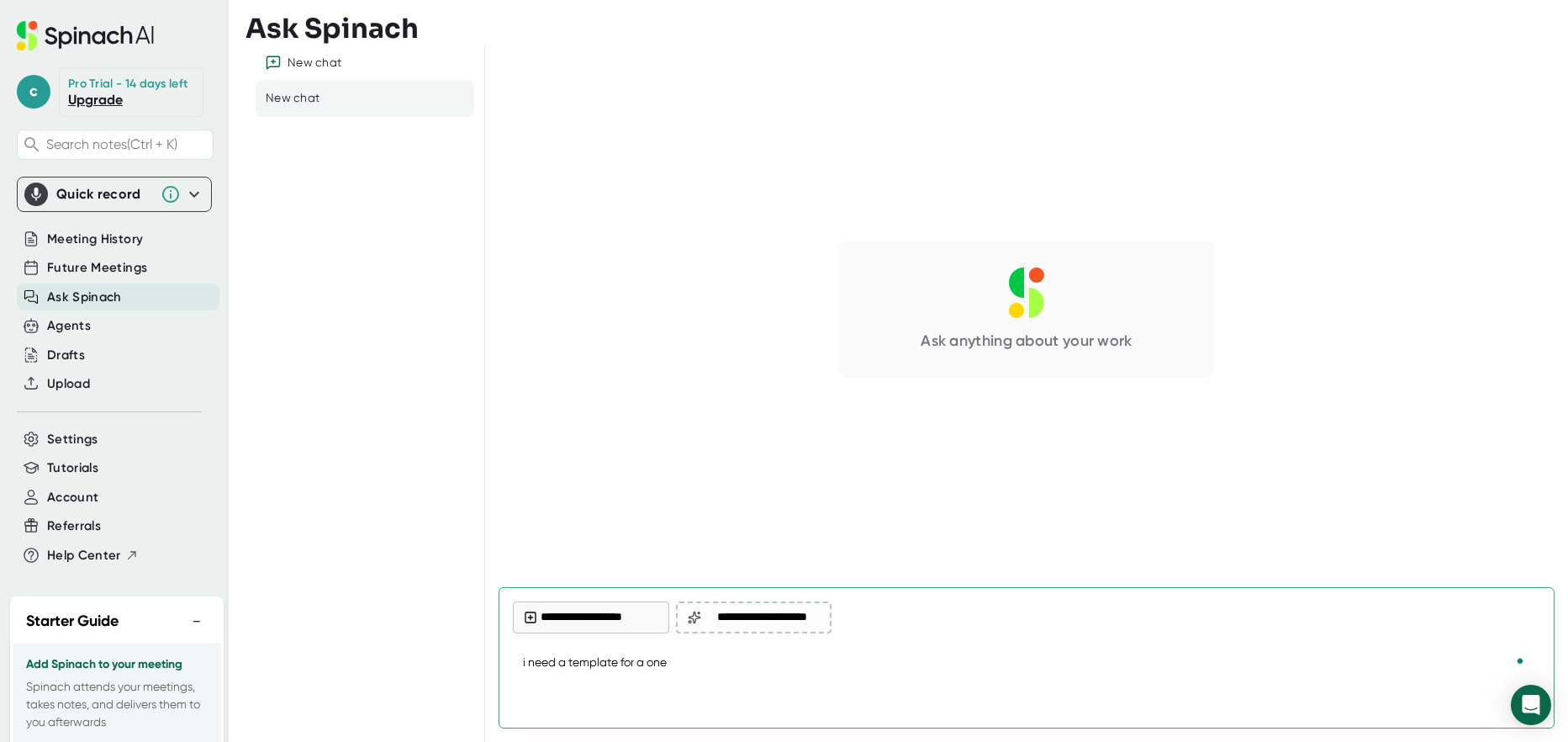
type textarea "x"
type textarea "i need a template for a one-p"
type textarea "x"
type textarea "i need a template for a one-pn"
type textarea "x"
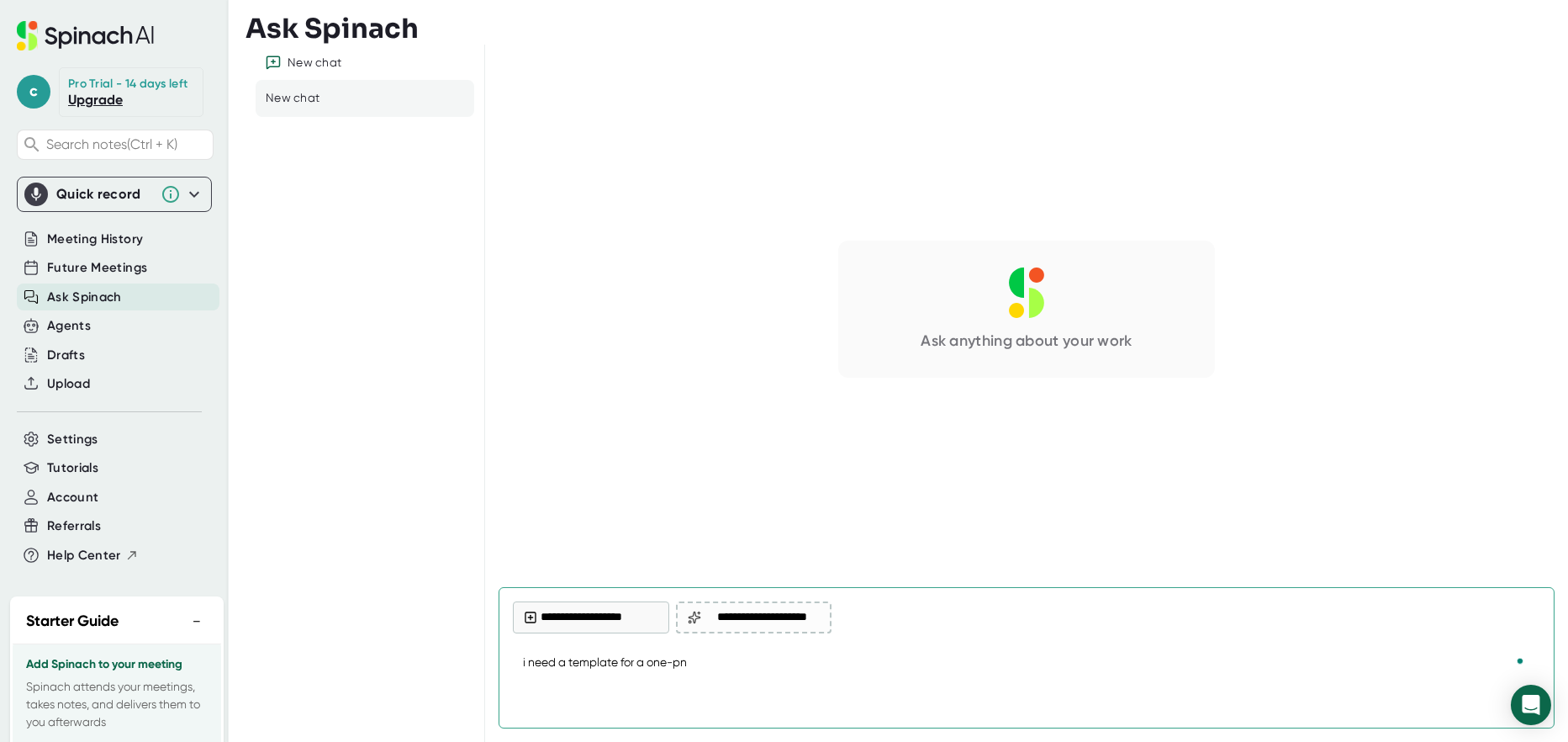
type textarea "i need a template for a one-pn-"
type textarea "x"
type textarea "i need a template for a one-pn-o"
type textarea "x"
type textarea "i need a template for a one-pn-on"
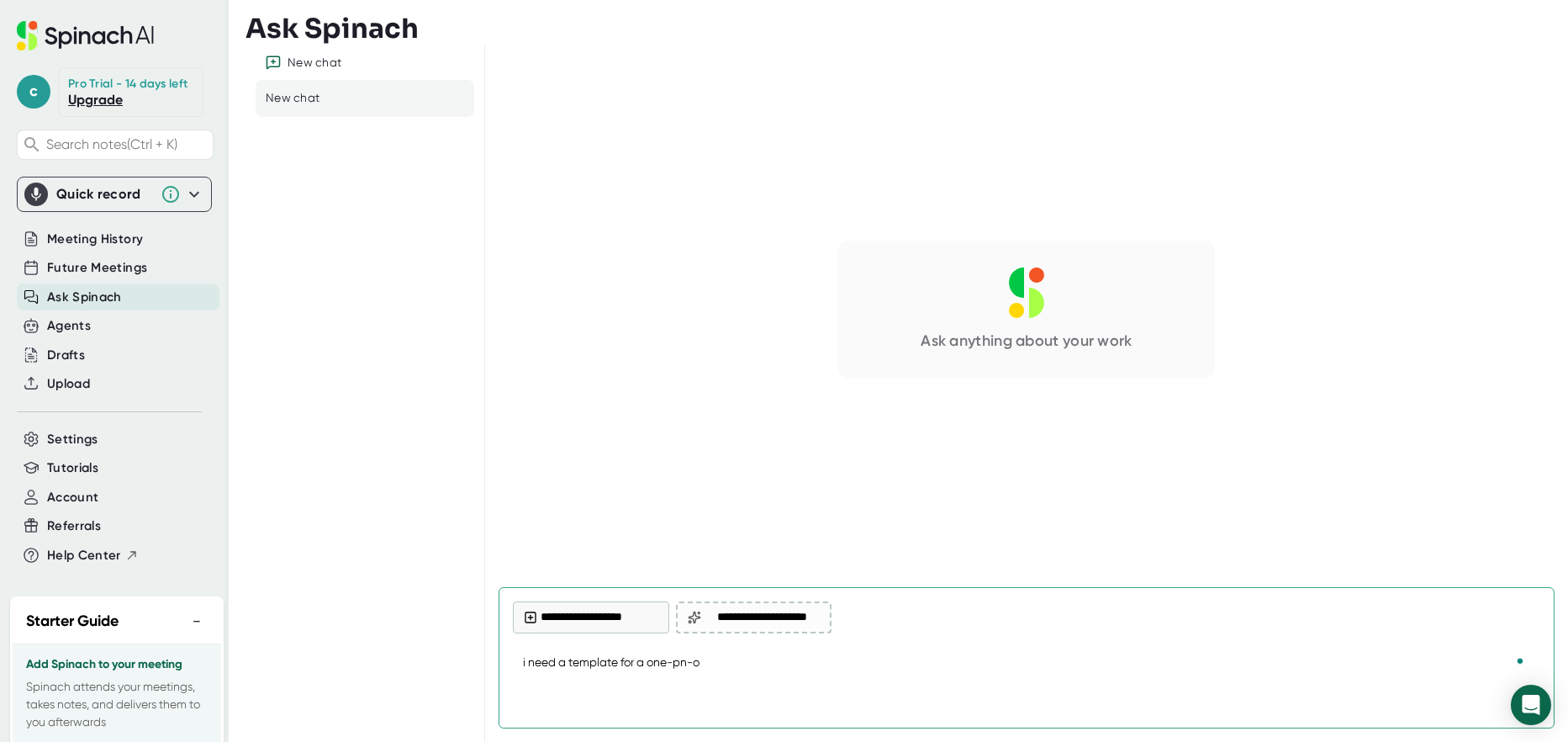
type textarea "x"
type textarea "i need a template for a one-pn-one"
type textarea "x"
type textarea "i need a template for a one-pn-one"
type textarea "x"
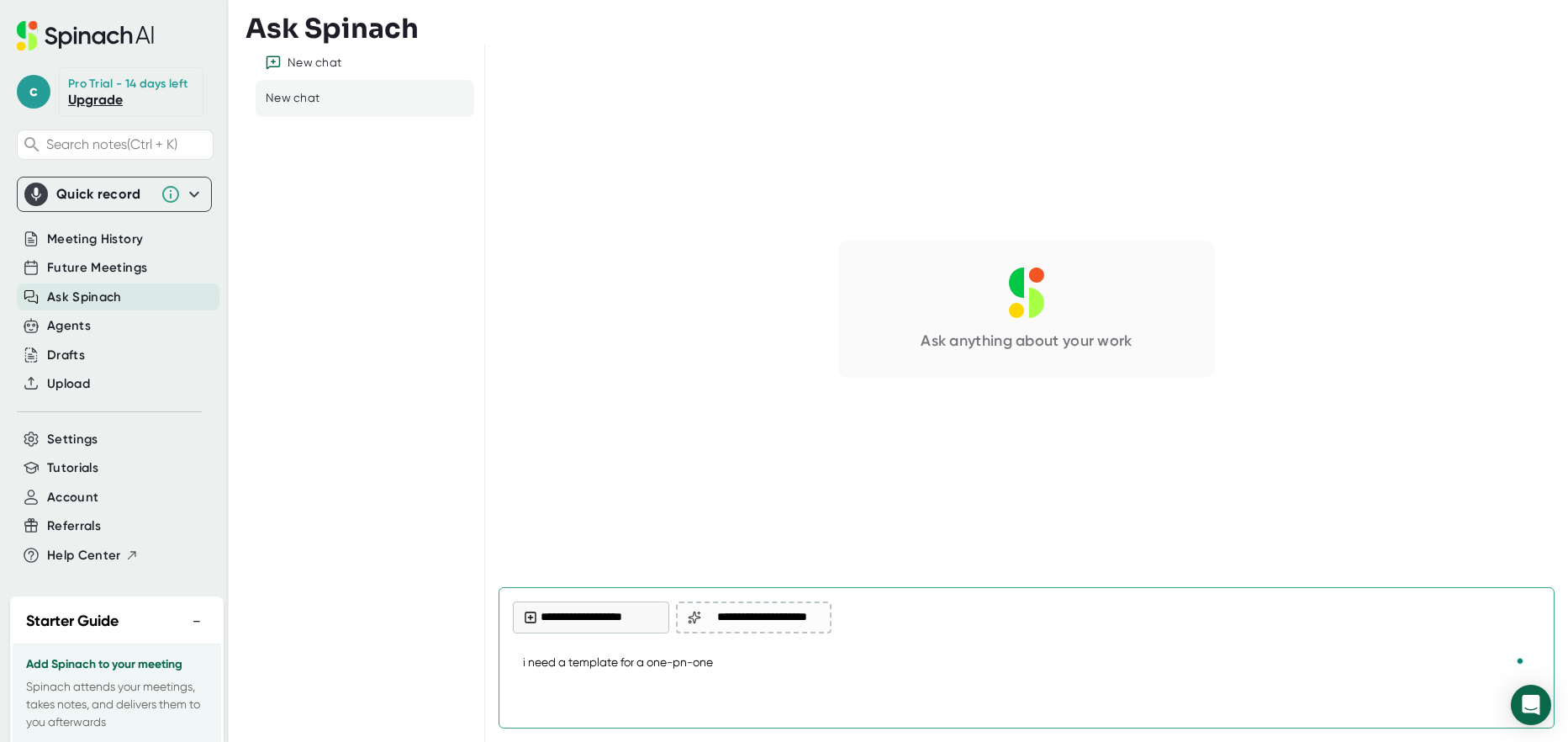
type textarea "i need a template for a one-pn-one"
type textarea "x"
type textarea "i need a template for a one-pn-on"
type textarea "x"
type textarea "i need a template for a one-pn-o"
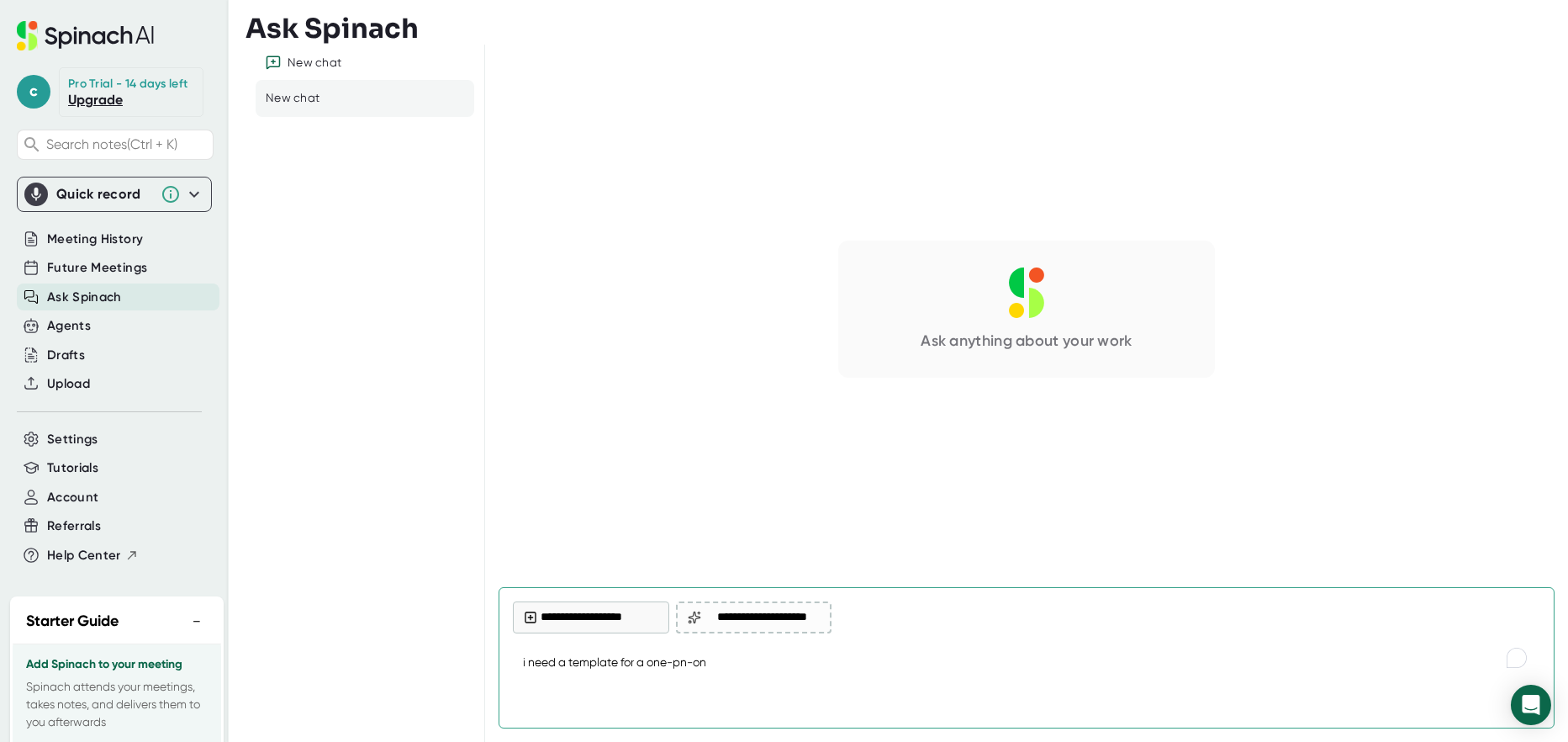
type textarea "x"
type textarea "i need a template for a one-pn-"
type textarea "x"
type textarea "i need a template for a one-pn"
type textarea "x"
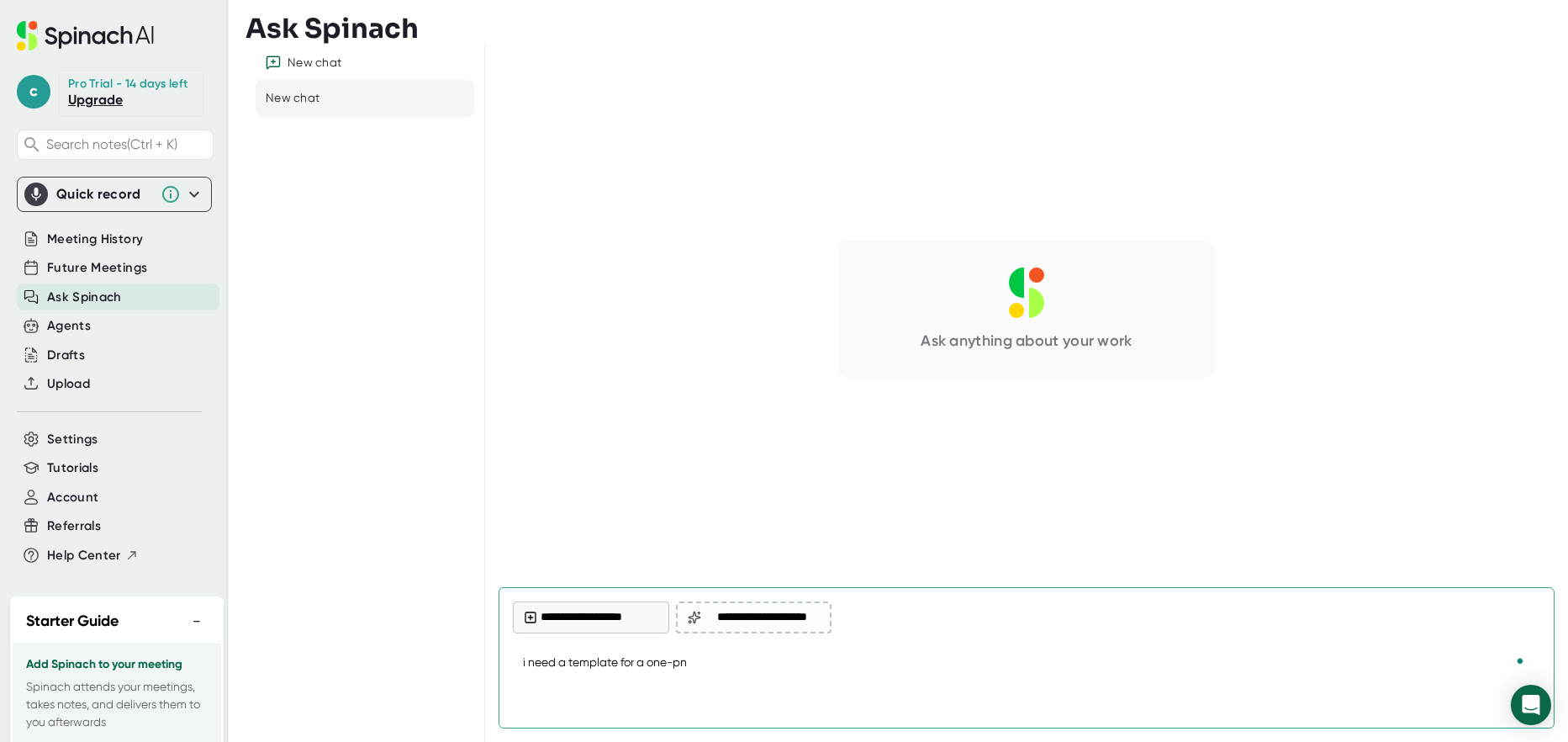
type textarea "i need a template for a one-p"
type textarea "x"
type textarea "i need a template for a one-"
type textarea "x"
type textarea "i need a template for a one-o"
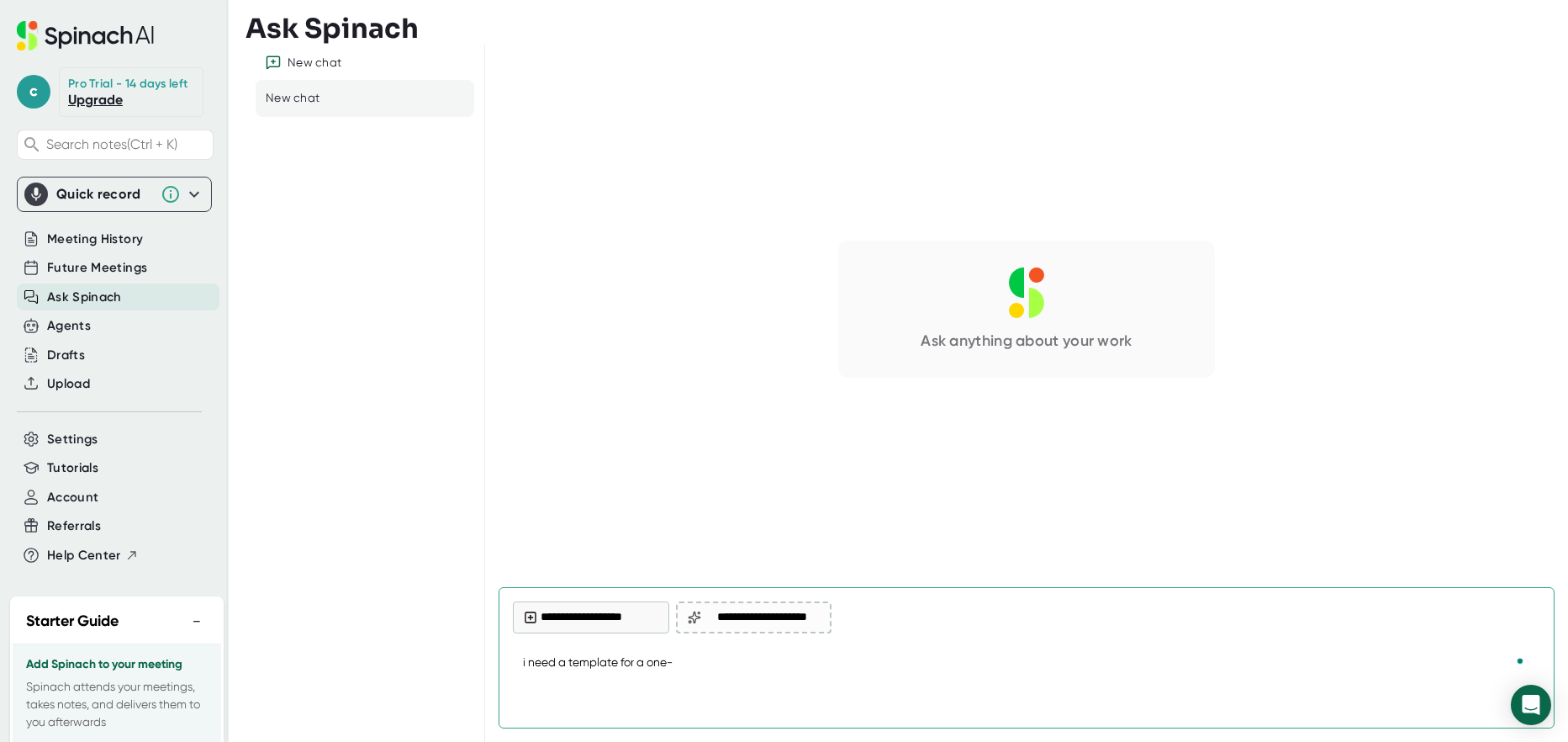
type textarea "x"
type textarea "i need a template for a one-on"
type textarea "x"
type textarea "i need a template for a one-on-"
type textarea "x"
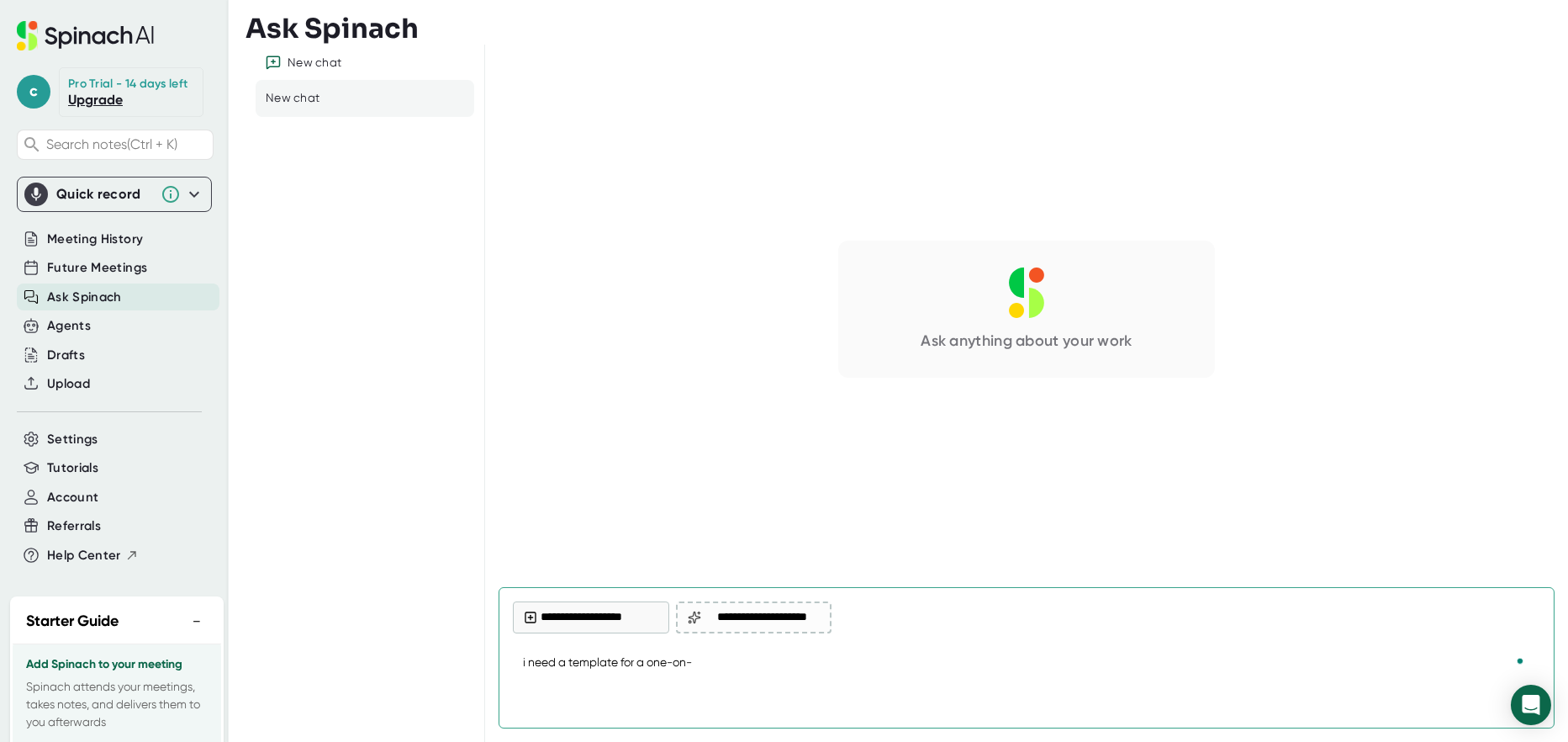
type textarea "i need a template for a one-on-o"
type textarea "x"
type textarea "i need a template for a one-on-on"
type textarea "x"
type textarea "i need a template for a one-on-one"
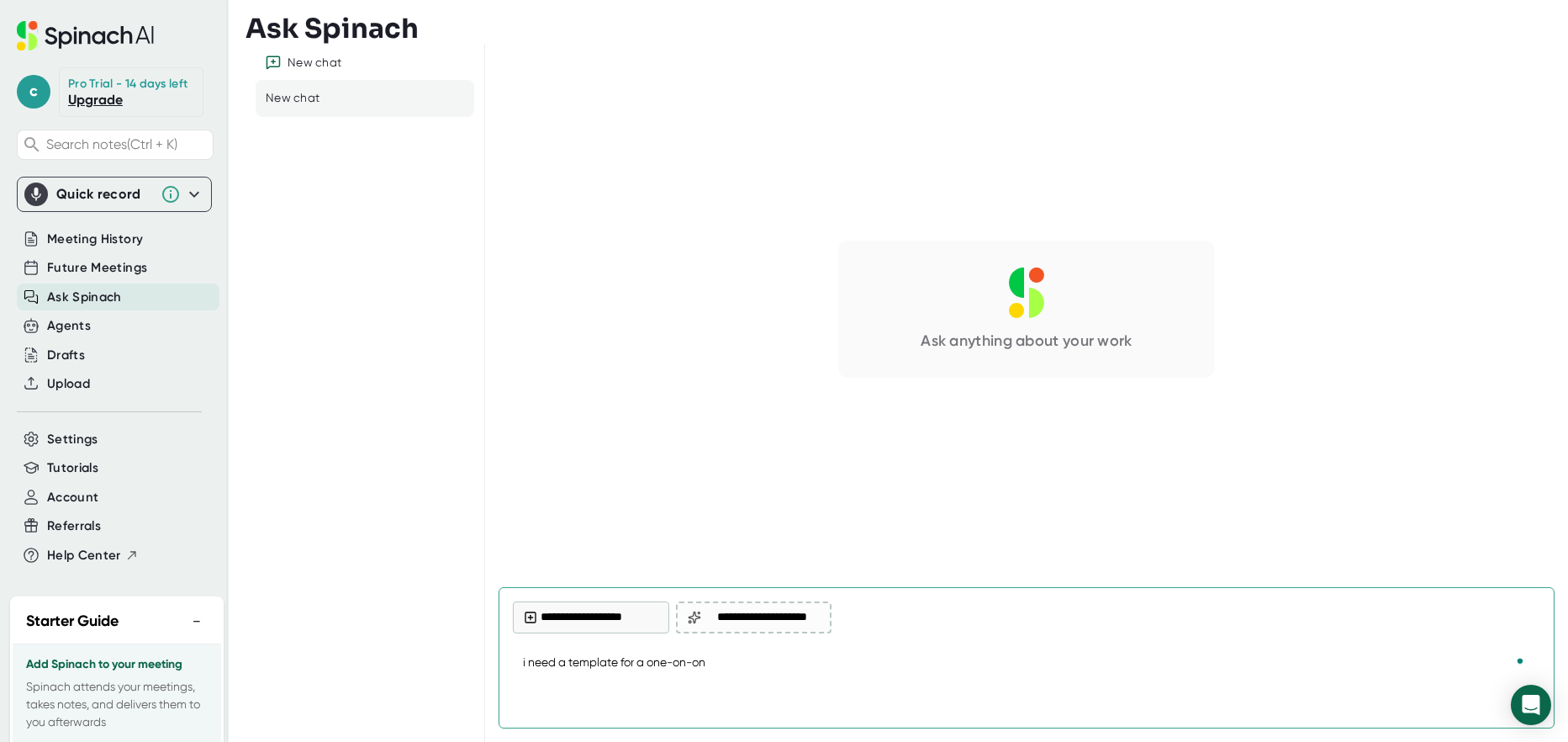
type textarea "x"
type textarea "i need a template for a one-on-one"
type textarea "x"
type textarea "i need a template for a one-on-one w"
type textarea "x"
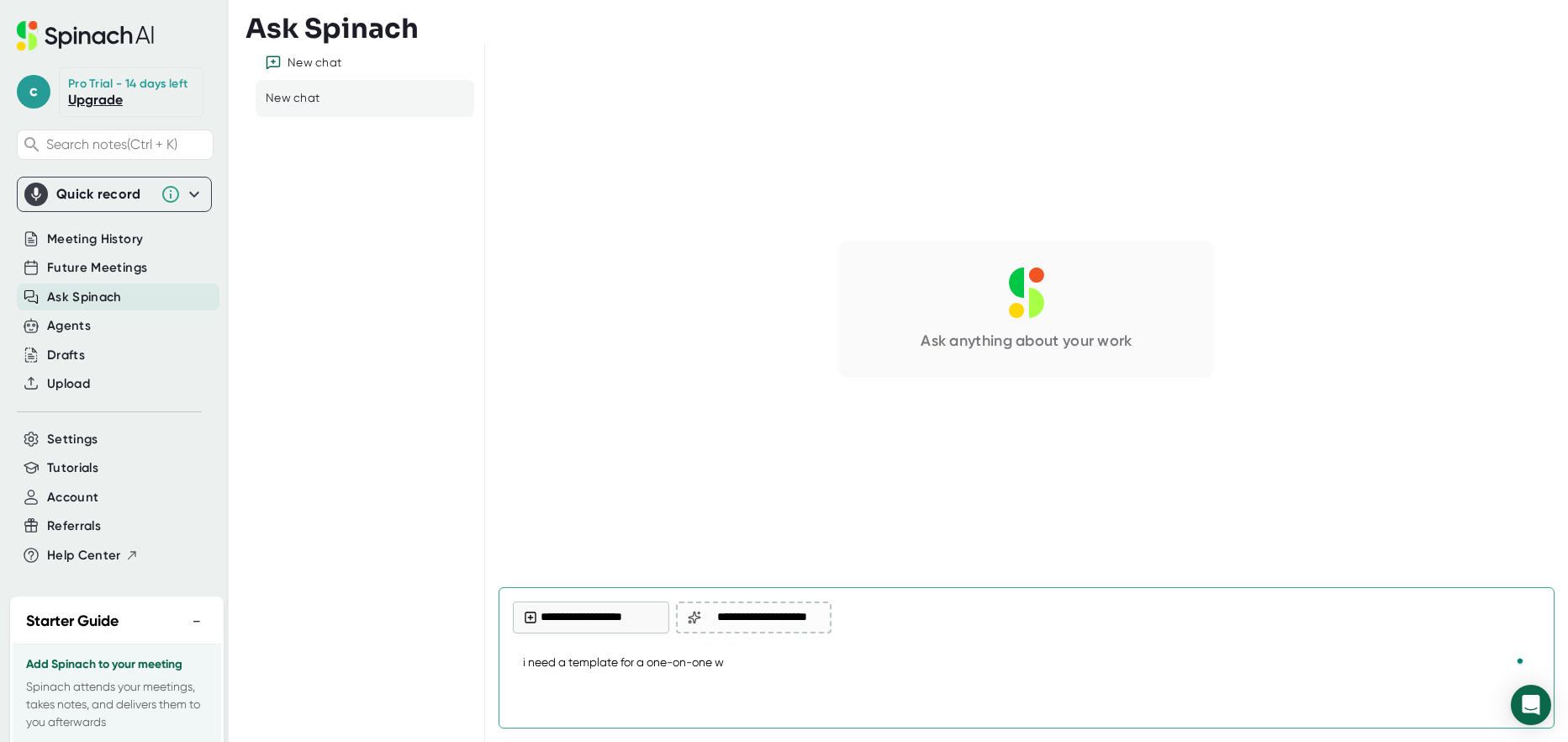
type textarea "i need a template for a one-on-one wi"
type textarea "x"
type textarea "i need a template for a one-on-one wit"
type textarea "x"
type textarea "i need a template for a one-on-one with"
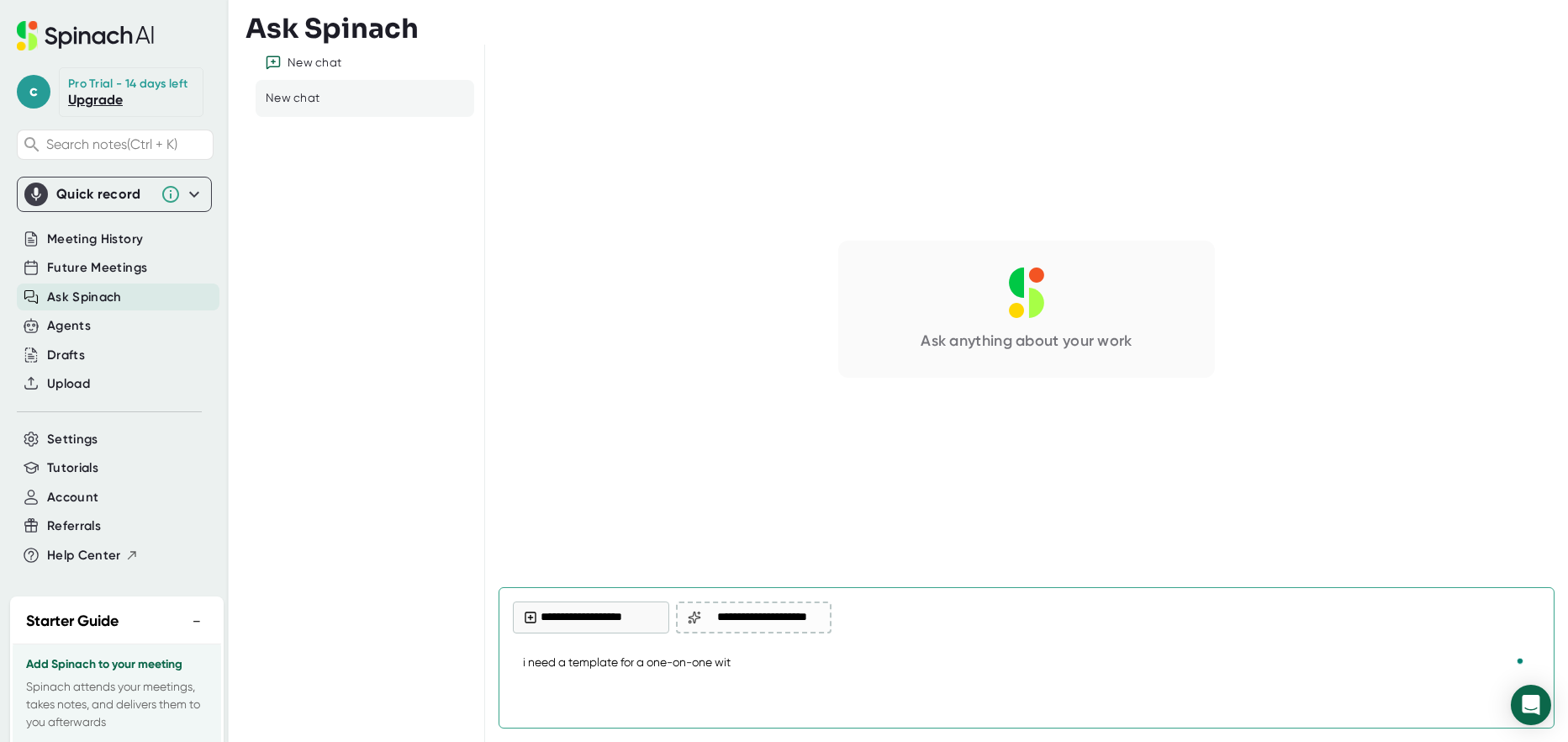
type textarea "x"
type textarea "i need a template for a one-on-one with"
type textarea "x"
type textarea "i need a template for a one-on-one with a"
type textarea "x"
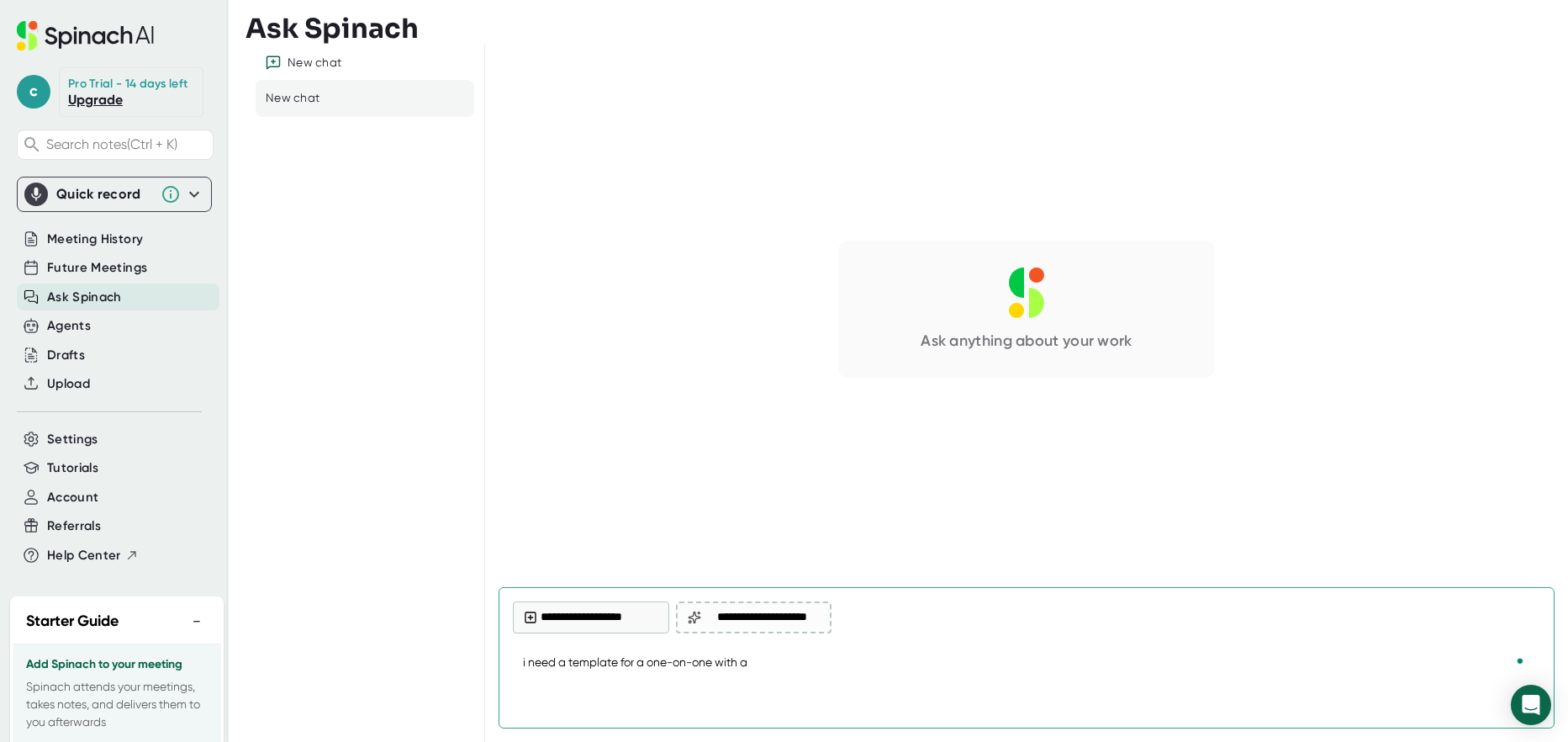
type textarea "i need a template for a one-on-one with an"
type textarea "x"
type textarea "i need a template for a one-on-one with an"
type textarea "x"
type textarea "i need a template for a one-on-one with an e"
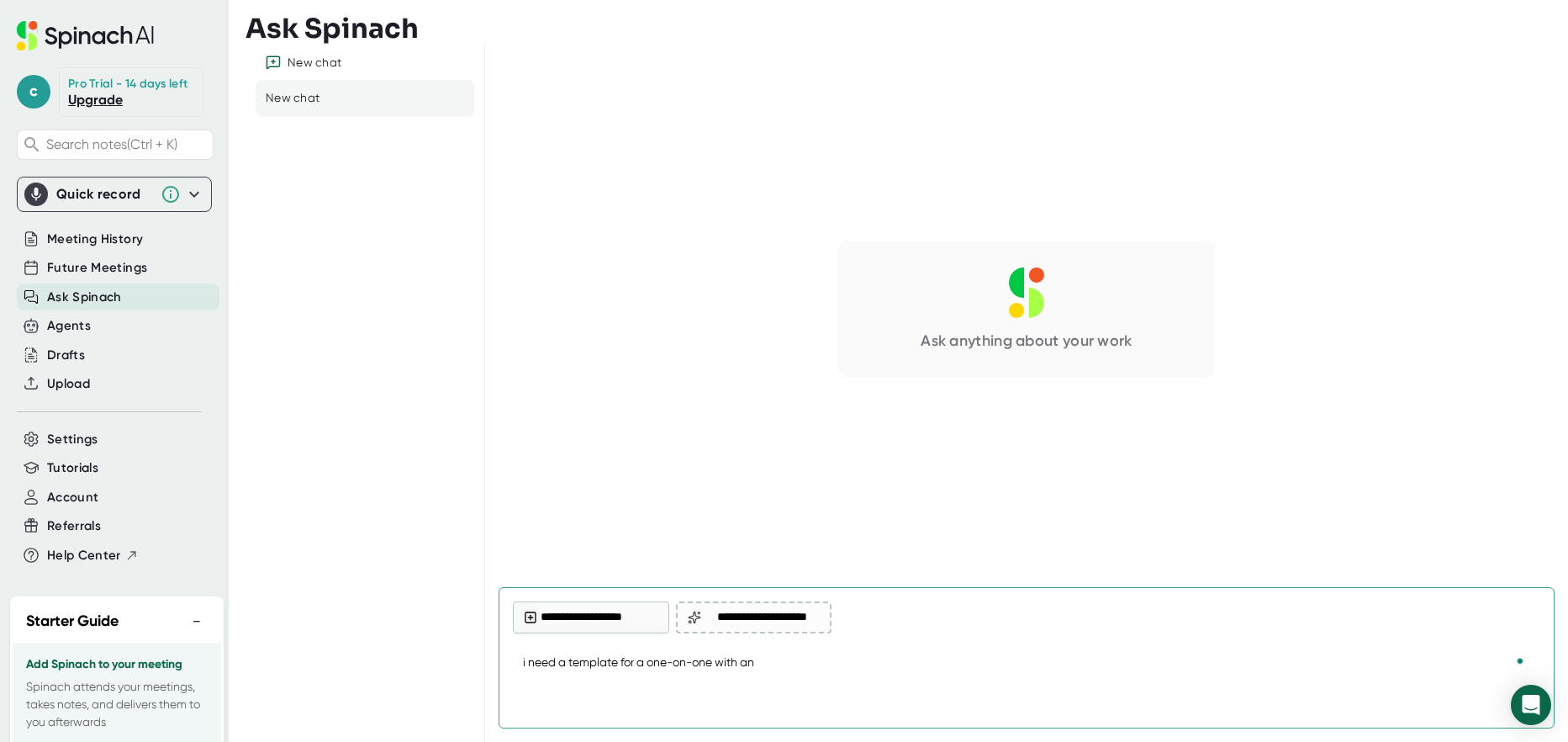
type textarea "x"
type textarea "i need a template for a one-on-one with an em"
type textarea "x"
type textarea "i need a template for a one-on-one with an emp"
type textarea "x"
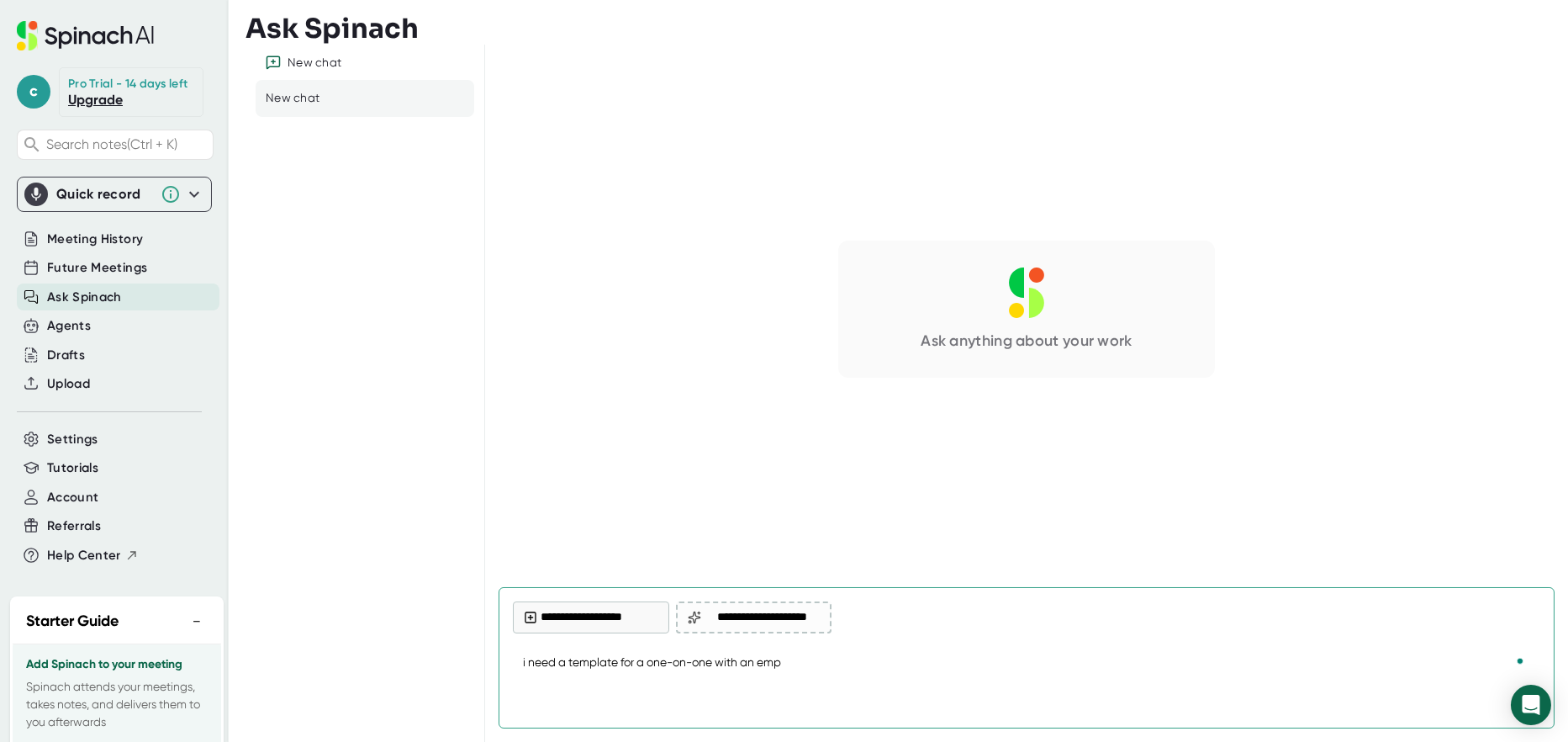
type textarea "i need a template for a one-on-one with an empl"
type textarea "x"
type textarea "i need a template for a one-on-one with an emplo"
type textarea "x"
type textarea "i need a template for a one-on-one with an employ"
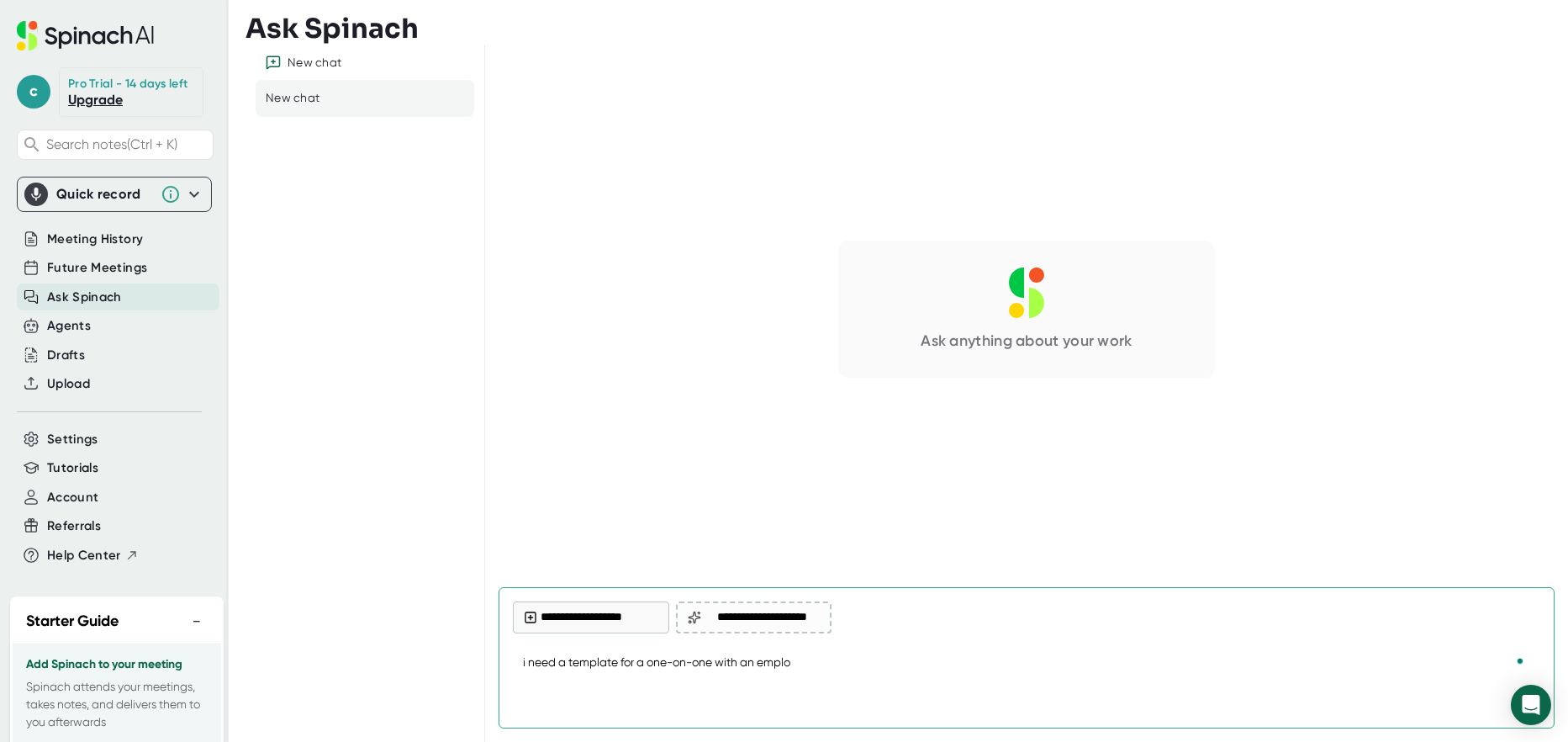
type textarea "x"
type textarea "i need a template for a one-on-one with an employe"
type textarea "x"
type textarea "i need a template for a one-on-one with an employee"
type textarea "x"
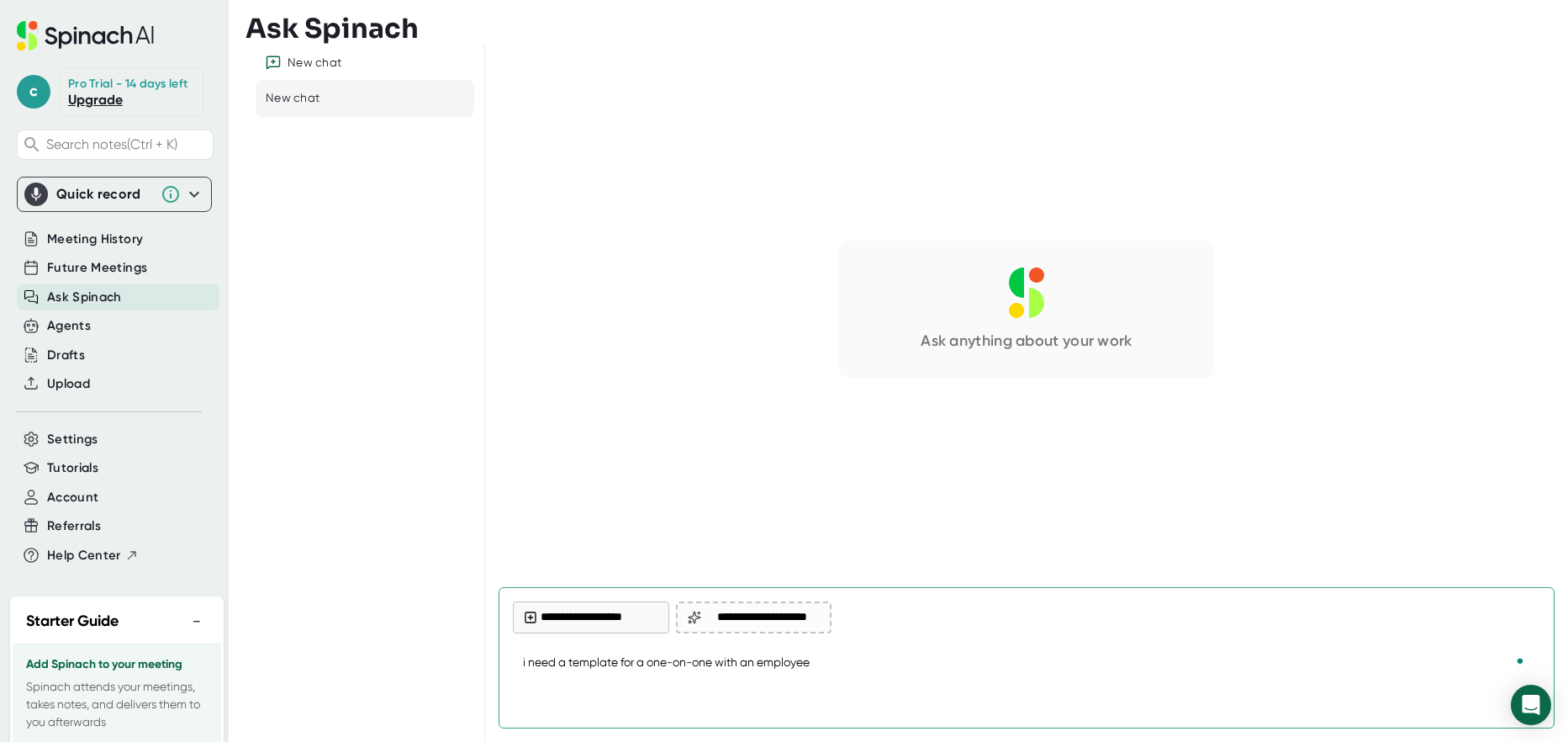
type textarea "i need a template for a one-on-one with an employee"
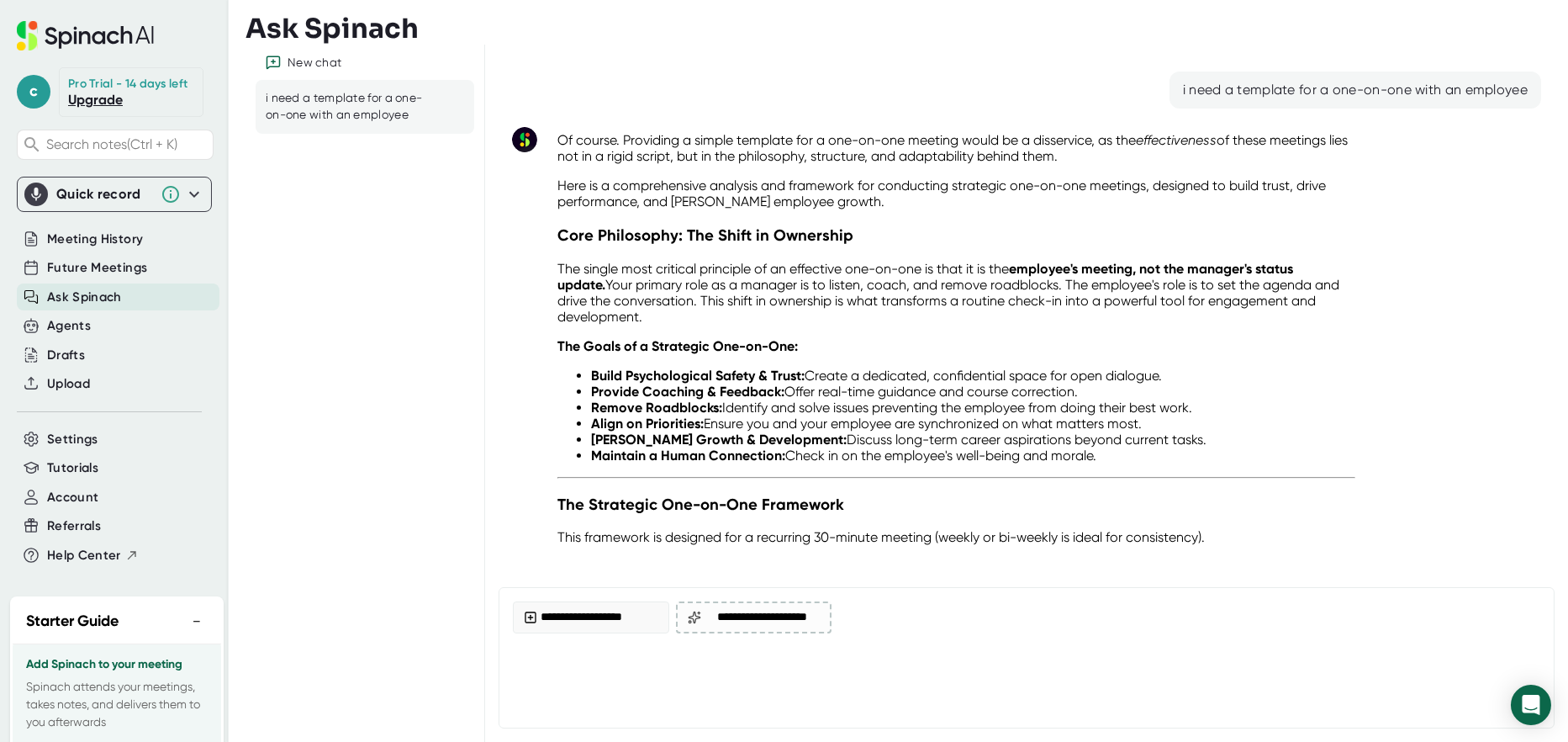
scroll to position [477, 0]
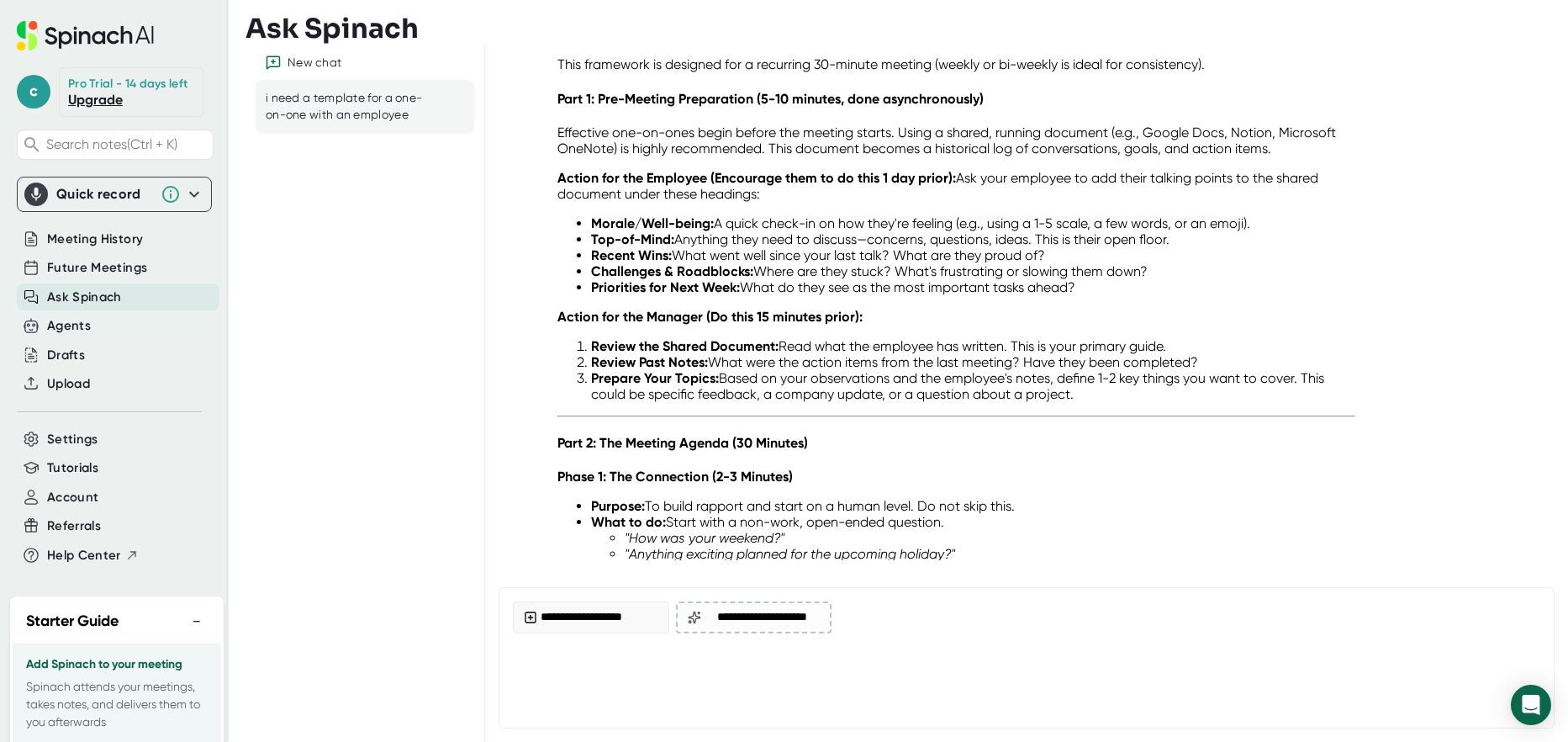
type textarea "x"
